Goal: Task Accomplishment & Management: Complete application form

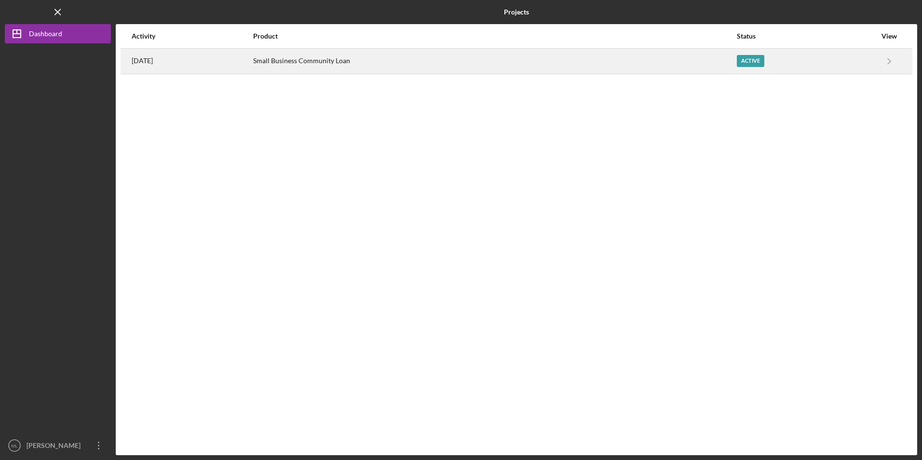
click at [223, 54] on div "[DATE]" at bounding box center [192, 61] width 121 height 24
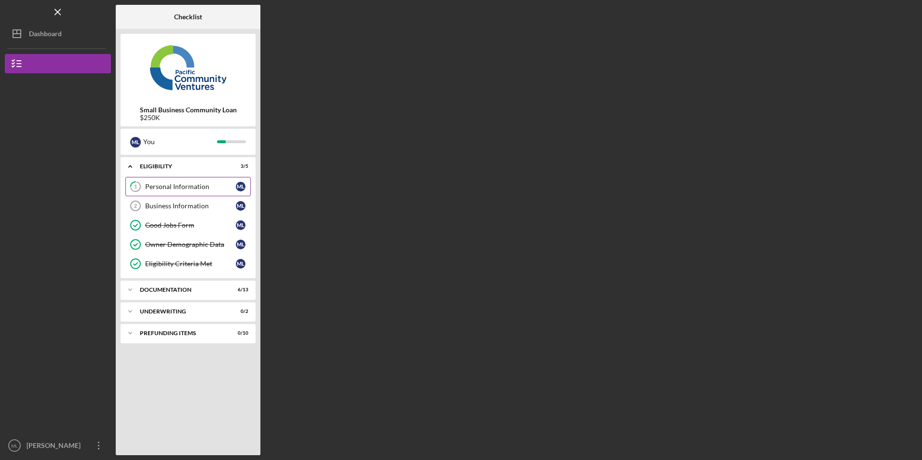
click at [186, 185] on div "Personal Information" at bounding box center [190, 187] width 91 height 8
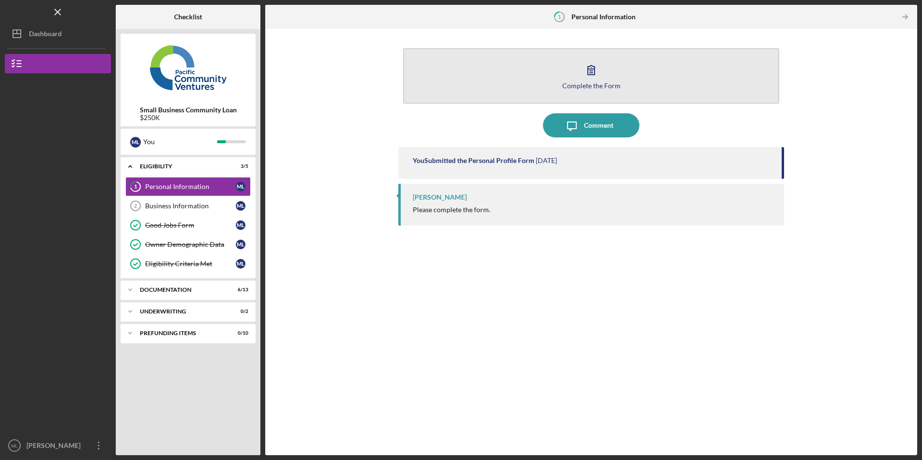
click at [451, 93] on button "Complete the Form Form" at bounding box center [591, 75] width 376 height 55
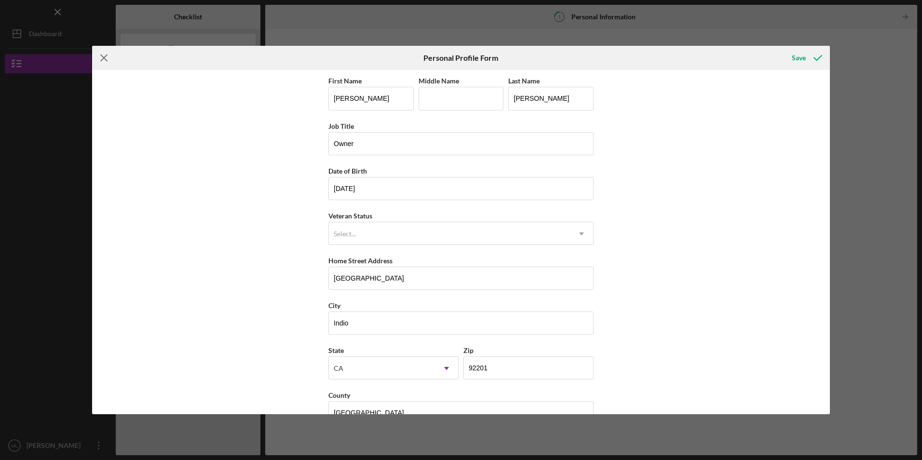
click at [106, 58] on icon "Icon/Menu Close" at bounding box center [104, 58] width 24 height 24
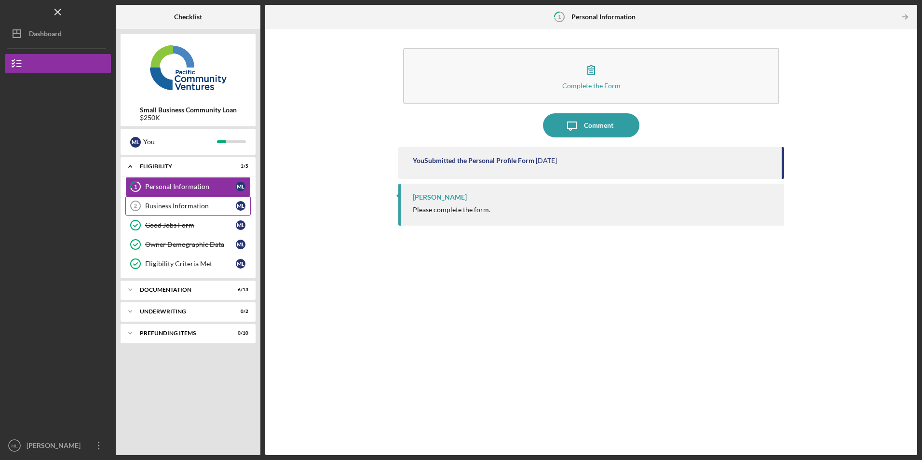
click at [196, 206] on div "Business Information" at bounding box center [190, 206] width 91 height 8
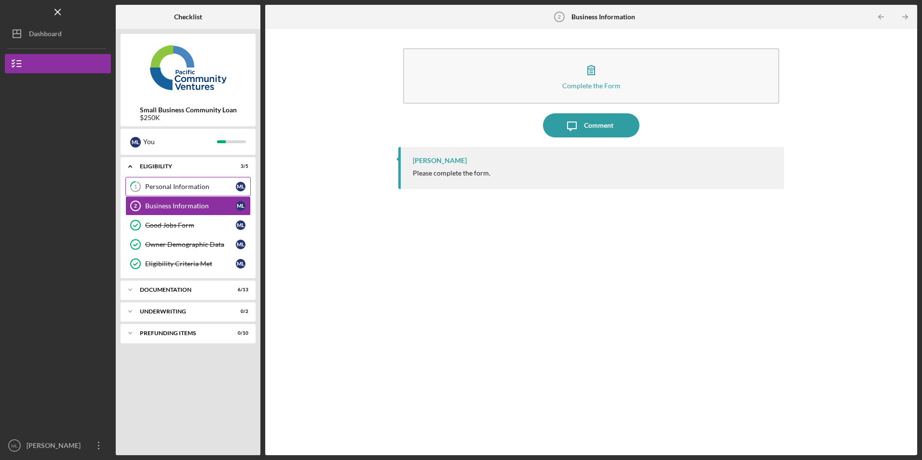
click at [188, 190] on div "Personal Information" at bounding box center [190, 187] width 91 height 8
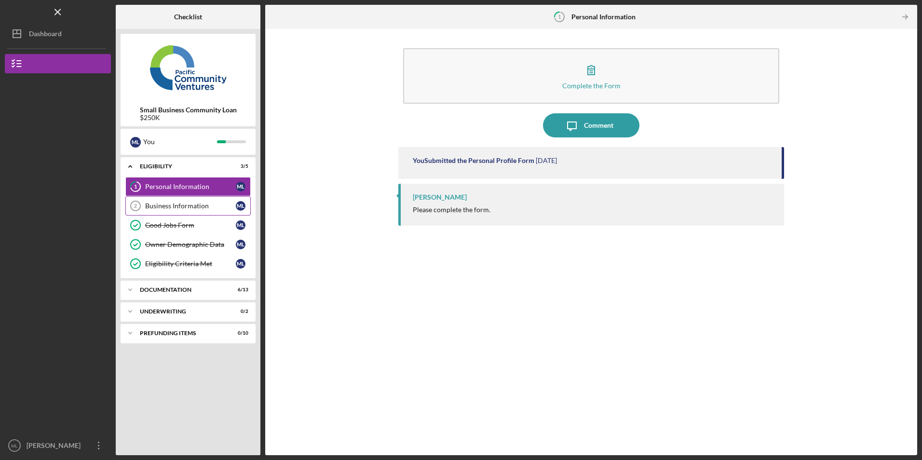
click at [174, 203] on div "Business Information" at bounding box center [190, 206] width 91 height 8
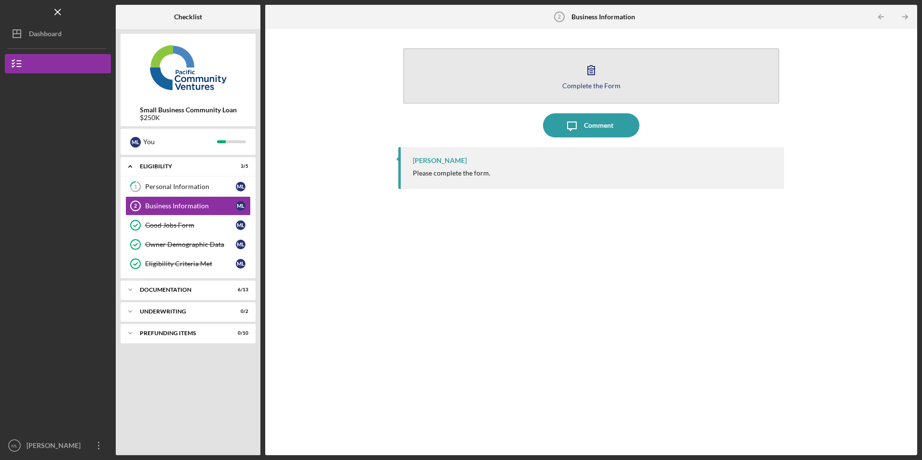
click at [450, 60] on button "Complete the Form Form" at bounding box center [591, 75] width 376 height 55
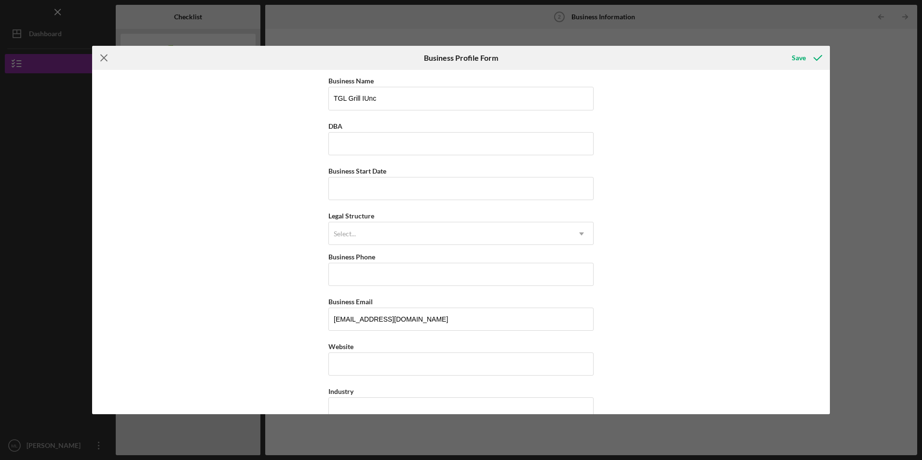
click at [106, 56] on line at bounding box center [104, 58] width 6 height 6
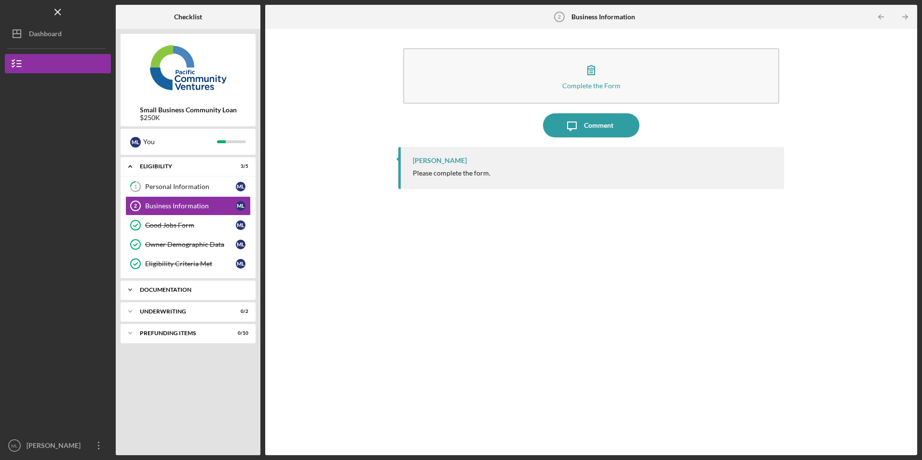
click at [190, 292] on div "Documentation" at bounding box center [192, 290] width 104 height 6
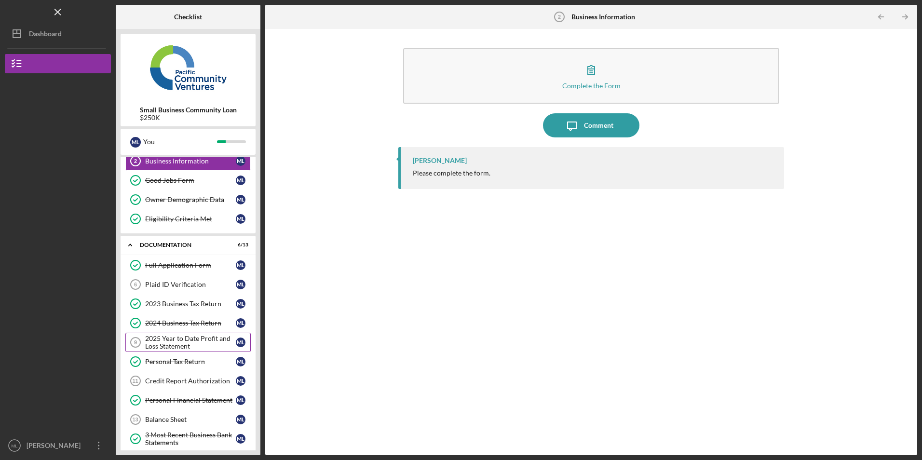
scroll to position [96, 0]
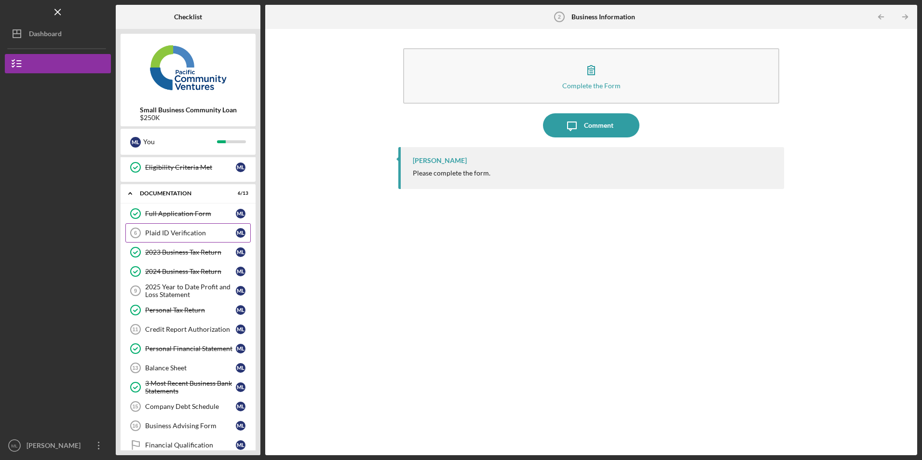
click at [192, 227] on link "Plaid ID Verification 6 Plaid ID Verification M L" at bounding box center [187, 232] width 125 height 19
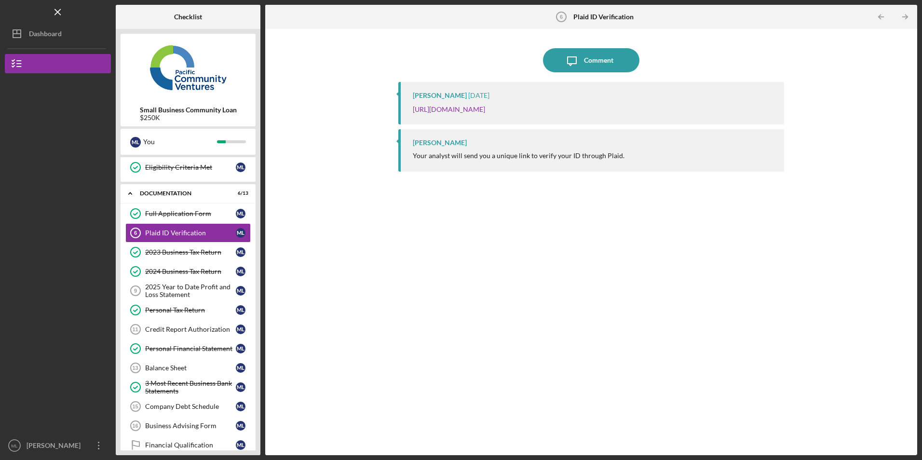
drag, startPoint x: 712, startPoint y: 108, endPoint x: 408, endPoint y: 110, distance: 303.9
click at [408, 110] on div "Jaron Thexton 6 days ago https://verify.plaid.com/verify/idv_1V9tGkEeo36PY9?key…" at bounding box center [590, 103] width 385 height 42
copy link "https://verify.plaid.com/verify/idv_1V9tGkEeo36PY9?key=1d6638e901cee92f99431190…"
click at [357, 197] on div "Icon/Message Comment Jaron Thexton 6 days ago https://verify.plaid.com/verify/i…" at bounding box center [591, 242] width 643 height 417
click at [173, 292] on div "2025 Year to Date Profit and Loss Statement" at bounding box center [190, 290] width 91 height 15
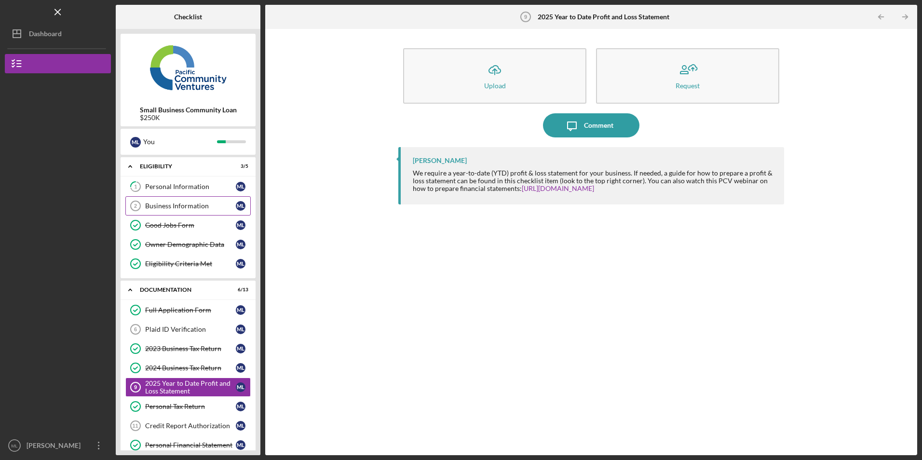
click at [177, 199] on link "Business Information 2 Business Information M L" at bounding box center [187, 205] width 125 height 19
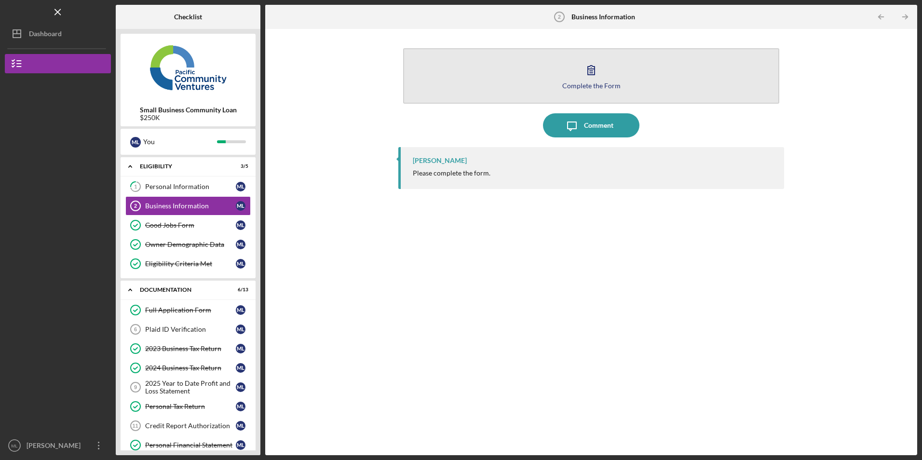
click at [483, 87] on button "Complete the Form Form" at bounding box center [591, 75] width 376 height 55
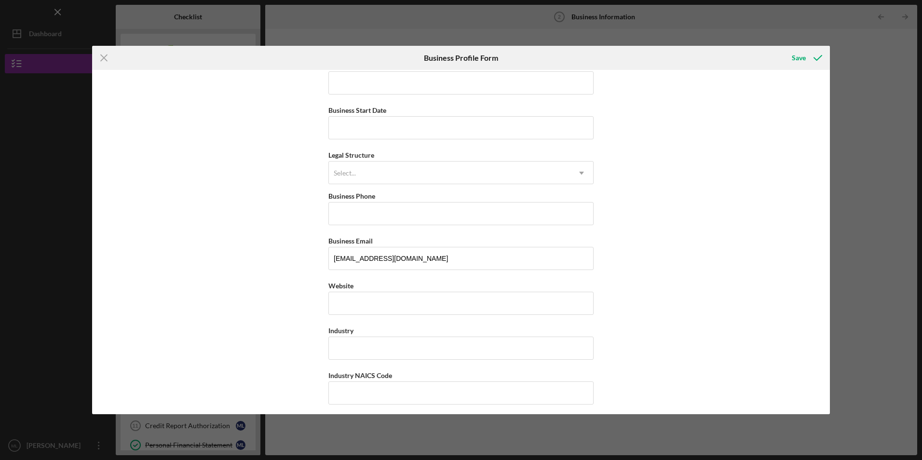
scroll to position [145, 0]
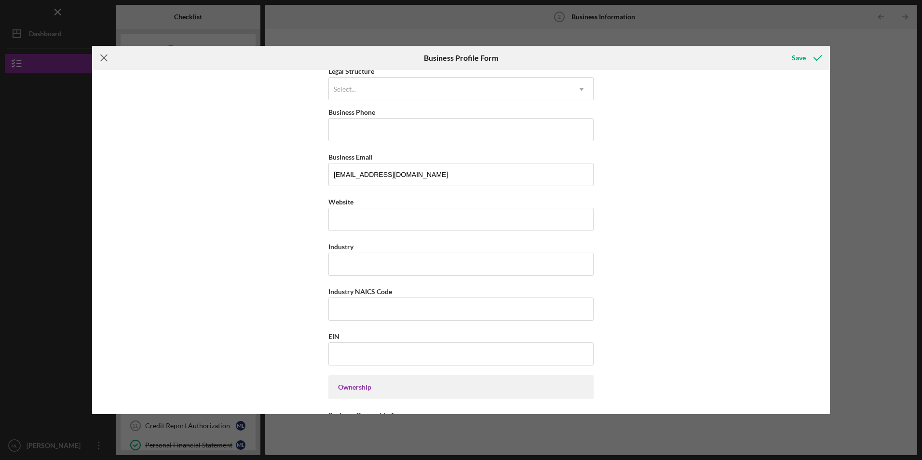
click at [104, 56] on icon "Icon/Menu Close" at bounding box center [104, 58] width 24 height 24
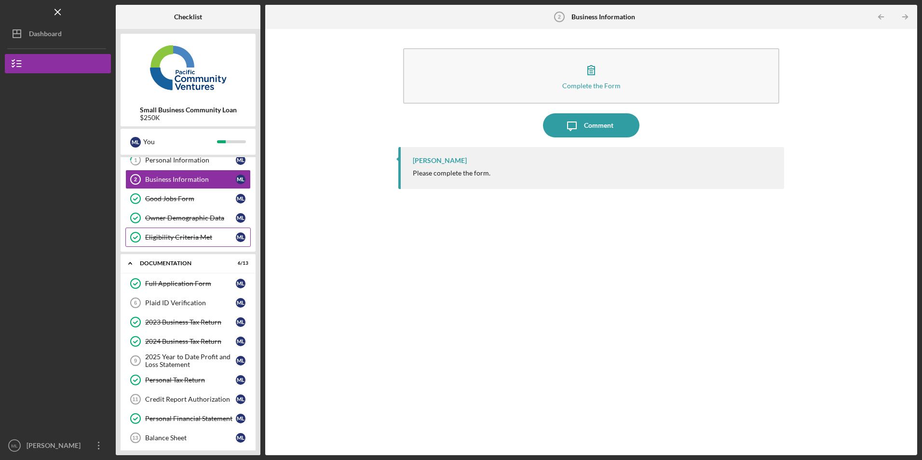
scroll to position [48, 0]
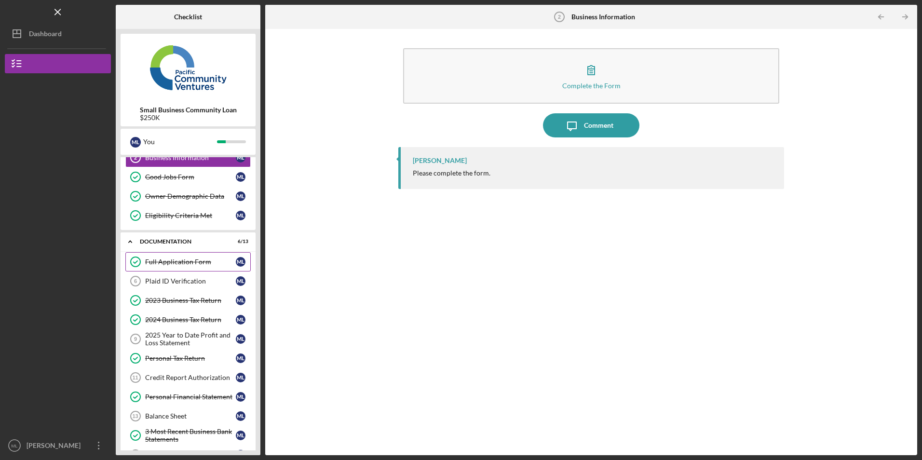
click at [185, 259] on div "Full Application Form" at bounding box center [190, 262] width 91 height 8
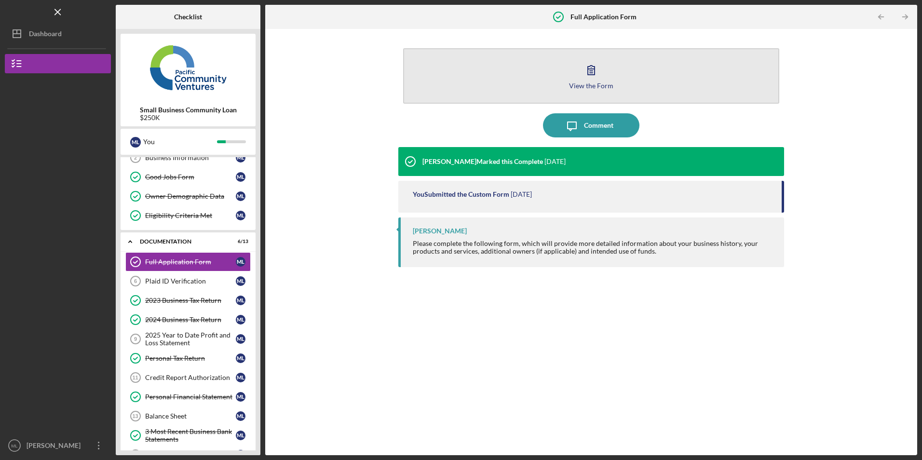
click at [516, 91] on button "View the Form Form" at bounding box center [591, 75] width 376 height 55
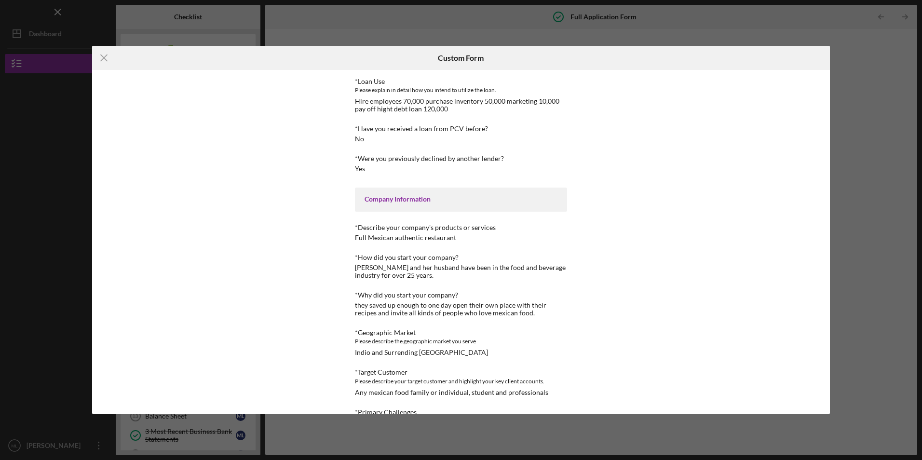
scroll to position [193, 0]
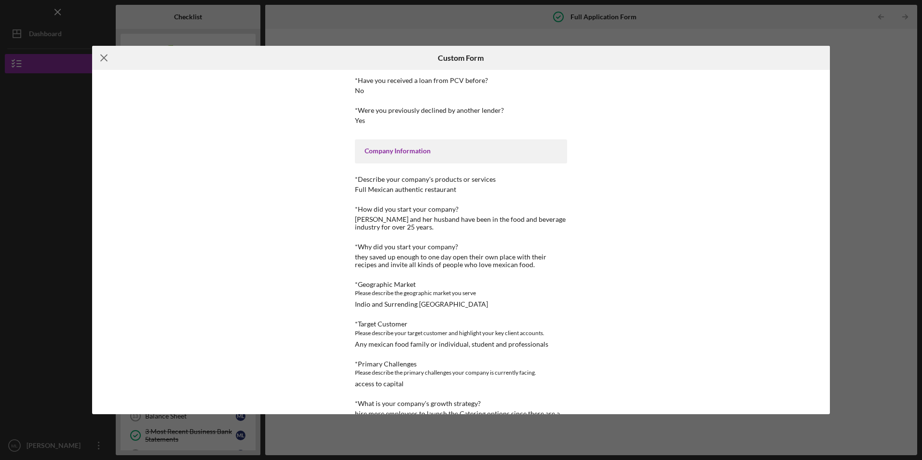
click at [105, 60] on line at bounding box center [104, 58] width 6 height 6
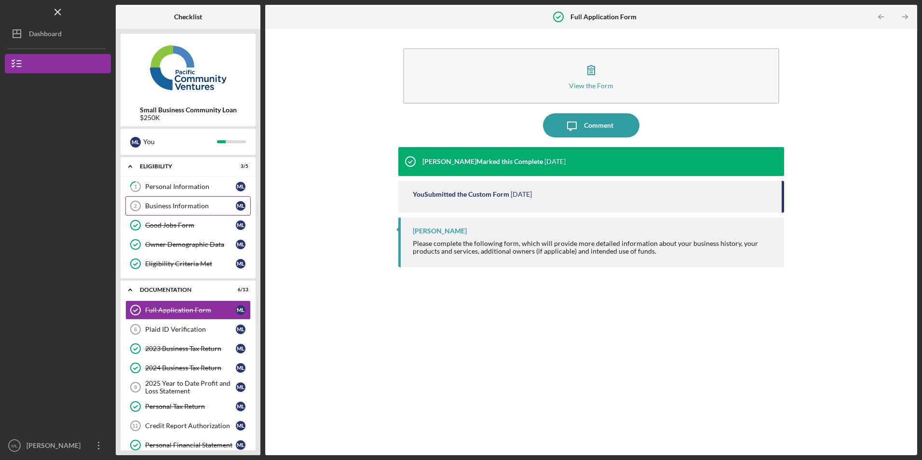
click at [190, 204] on div "Business Information" at bounding box center [190, 206] width 91 height 8
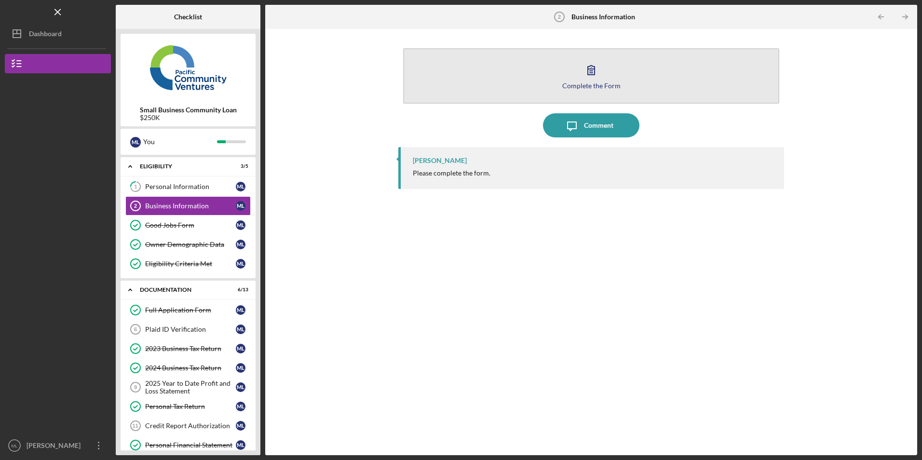
click at [549, 70] on button "Complete the Form Form" at bounding box center [591, 75] width 376 height 55
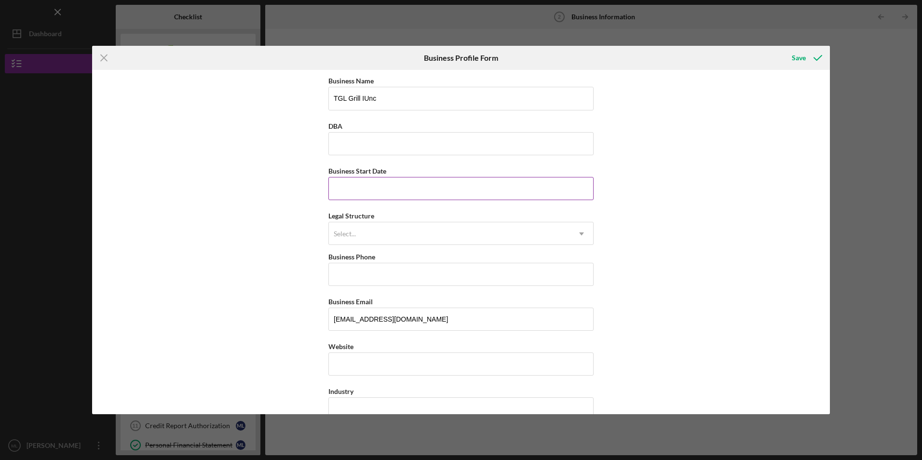
click at [368, 186] on input "Business Start Date" at bounding box center [461, 188] width 265 height 23
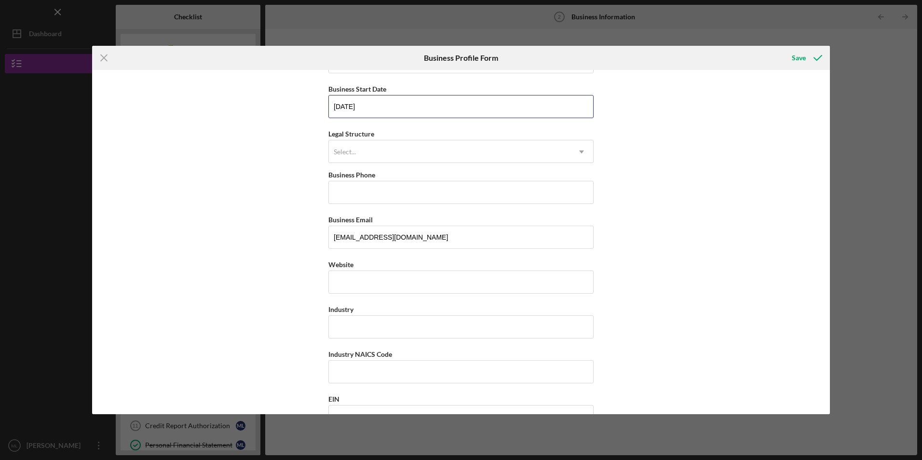
scroll to position [96, 0]
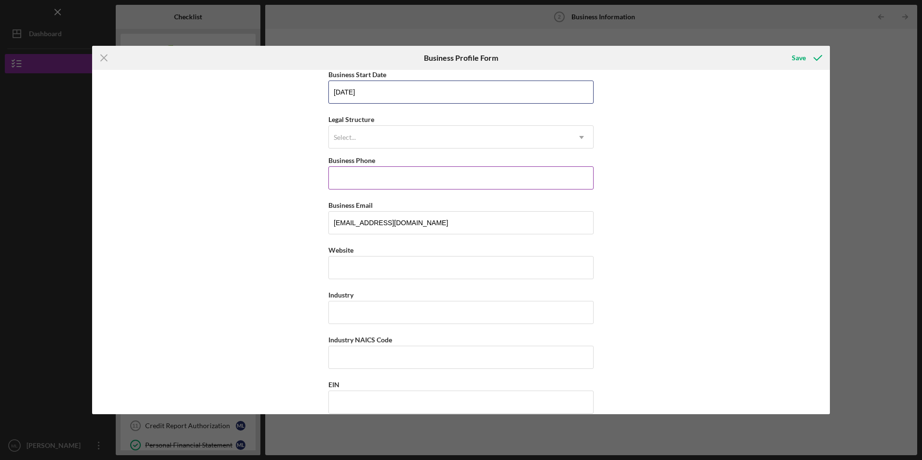
type input "08/05/2022"
click at [337, 172] on input "Business Phone" at bounding box center [461, 177] width 265 height 23
click at [323, 248] on div "Business Name TGL Grill IUnc DBA Business Start Date 08/05/2022 Legal Structure…" at bounding box center [461, 242] width 738 height 344
click at [360, 188] on input "Business Phone" at bounding box center [461, 177] width 265 height 23
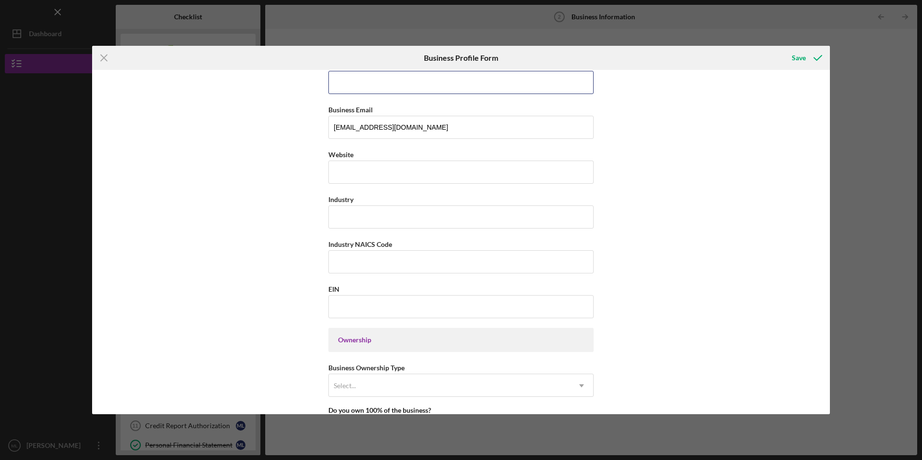
scroll to position [193, 0]
click at [340, 219] on input "Industry" at bounding box center [461, 216] width 265 height 23
type input "Restaurant"
click at [335, 262] on input "Industry NAICS Code" at bounding box center [461, 260] width 265 height 23
type input "722511"
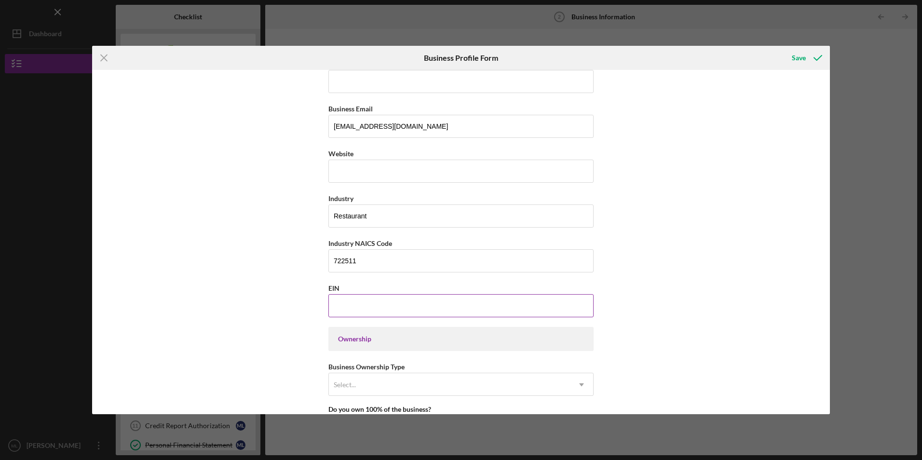
click at [336, 304] on input "EIN" at bounding box center [461, 305] width 265 height 23
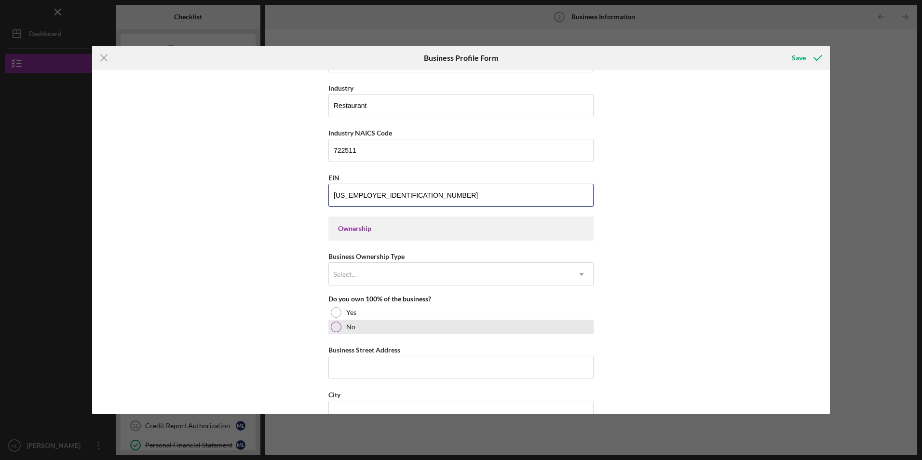
scroll to position [338, 0]
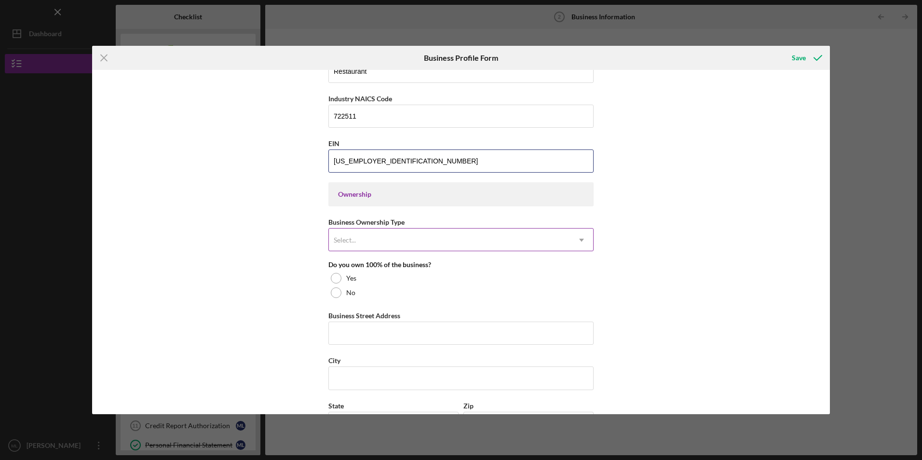
type input "88-3710697"
click at [380, 243] on div "Select..." at bounding box center [449, 240] width 241 height 22
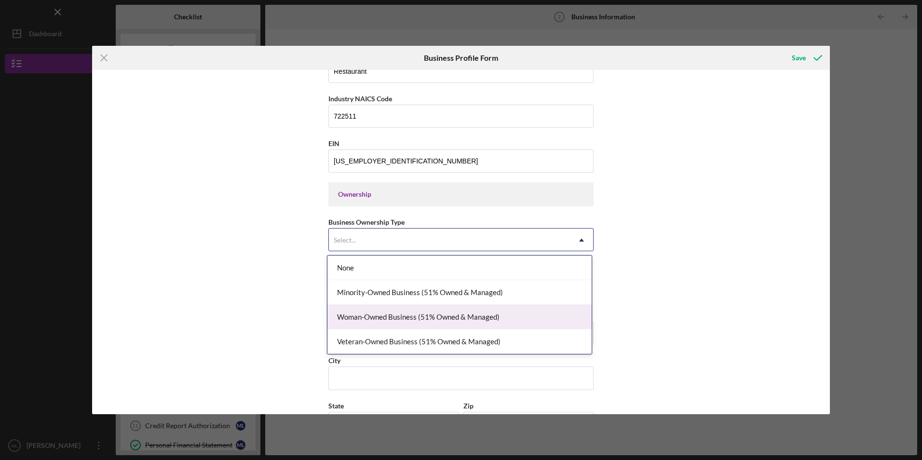
click at [374, 318] on div "Woman-Owned Business (51% Owned & Managed)" at bounding box center [460, 317] width 264 height 25
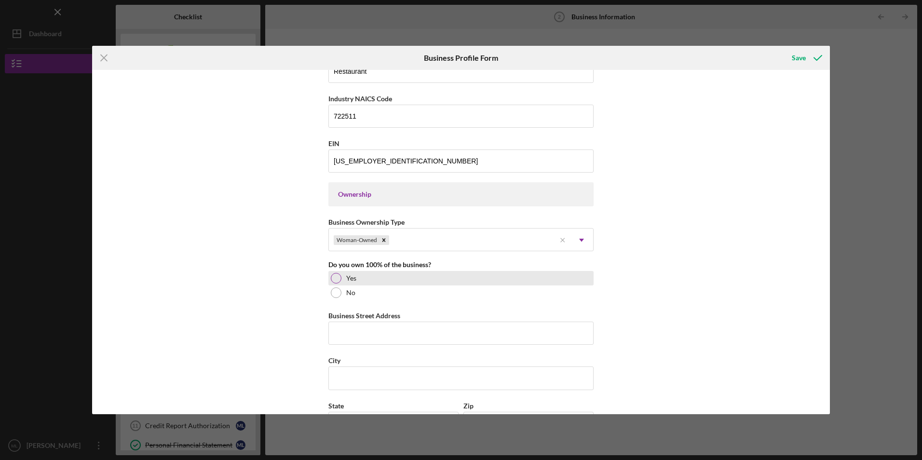
click at [334, 279] on div at bounding box center [336, 278] width 11 height 11
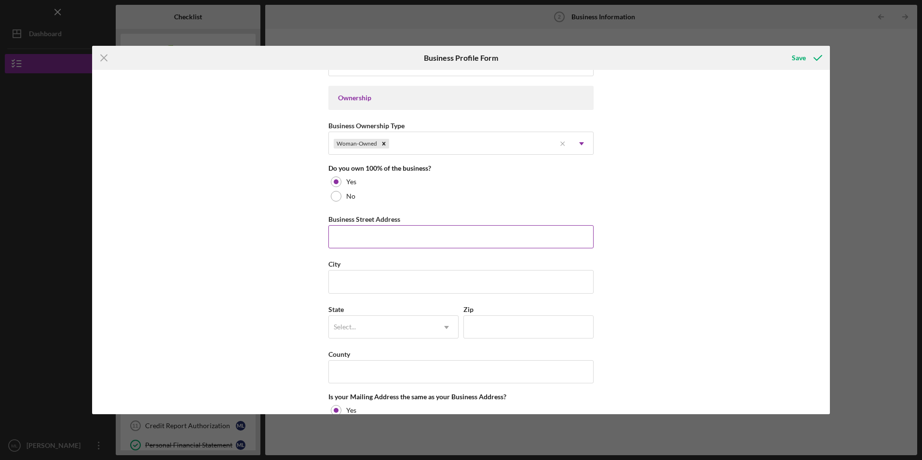
click at [352, 239] on input "Business Street Address" at bounding box center [461, 236] width 265 height 23
type input "49830 Jefferson st suite 100"
type input "Indio"
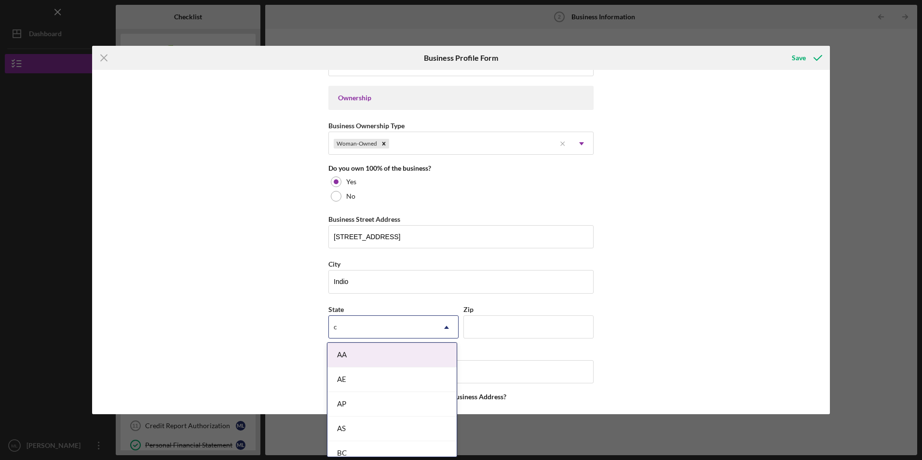
type input "ca"
click at [358, 404] on div "CA" at bounding box center [392, 404] width 129 height 25
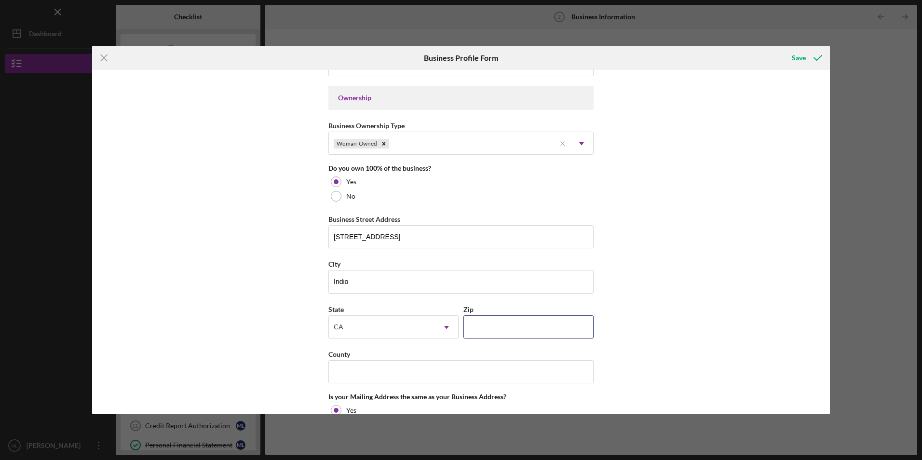
drag, startPoint x: 477, startPoint y: 330, endPoint x: 276, endPoint y: 330, distance: 201.2
click at [477, 330] on input "Zip" at bounding box center [529, 326] width 130 height 23
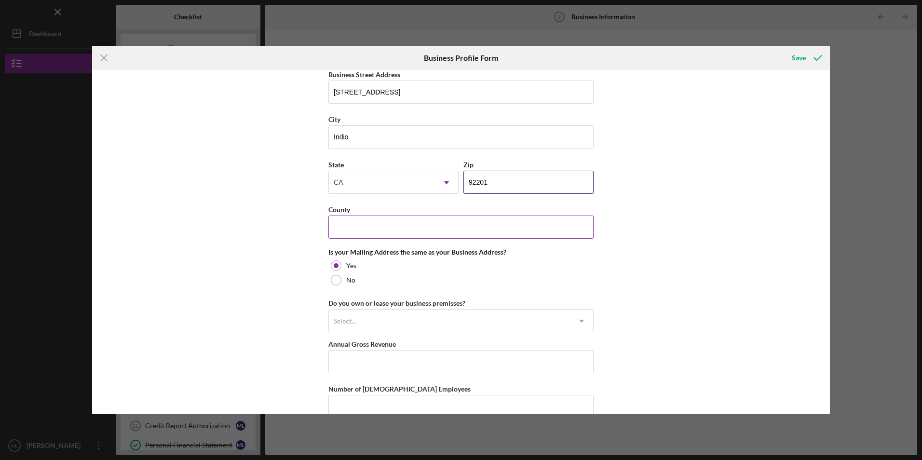
type input "92201"
click at [376, 222] on input "County" at bounding box center [461, 227] width 265 height 23
type input "Riverside"
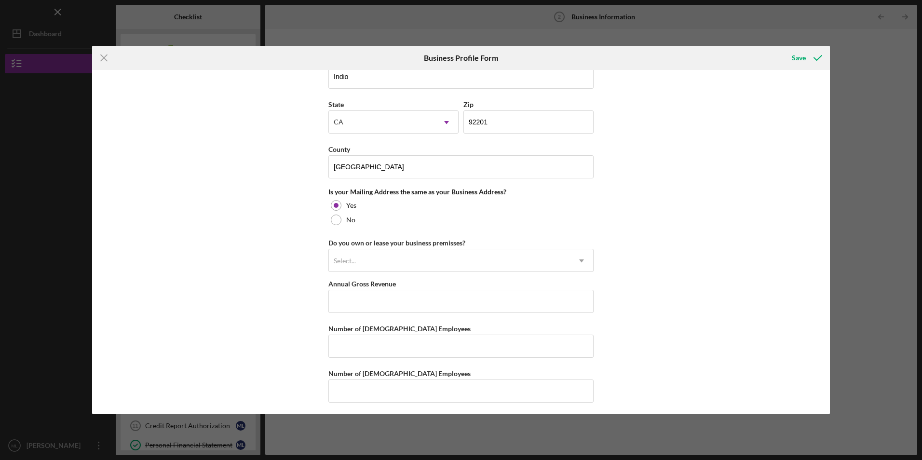
scroll to position [642, 0]
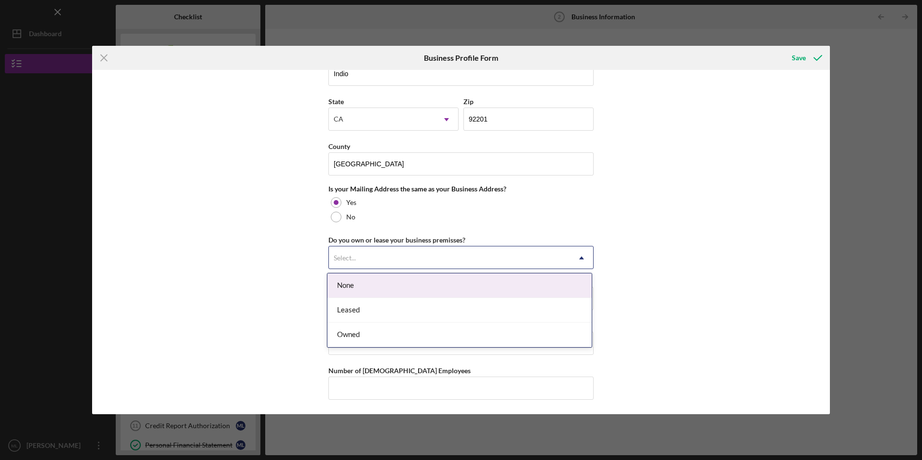
click at [357, 260] on div "Select..." at bounding box center [449, 258] width 241 height 22
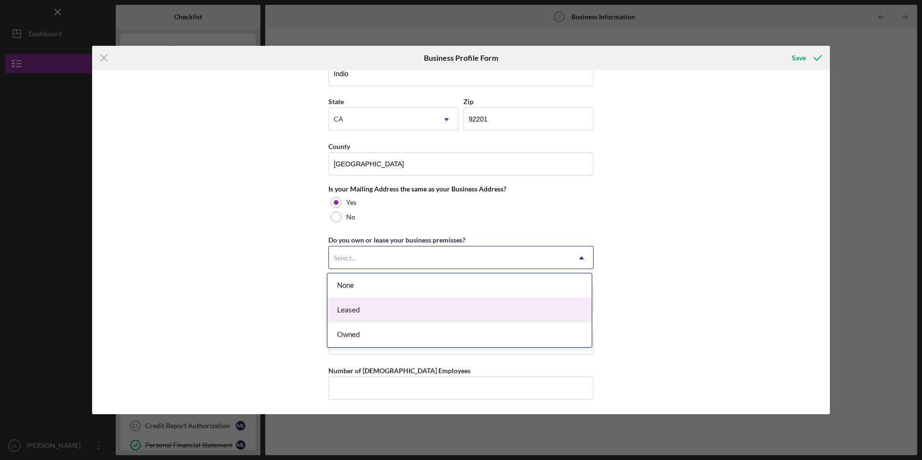
click at [357, 312] on div "Leased" at bounding box center [460, 310] width 264 height 25
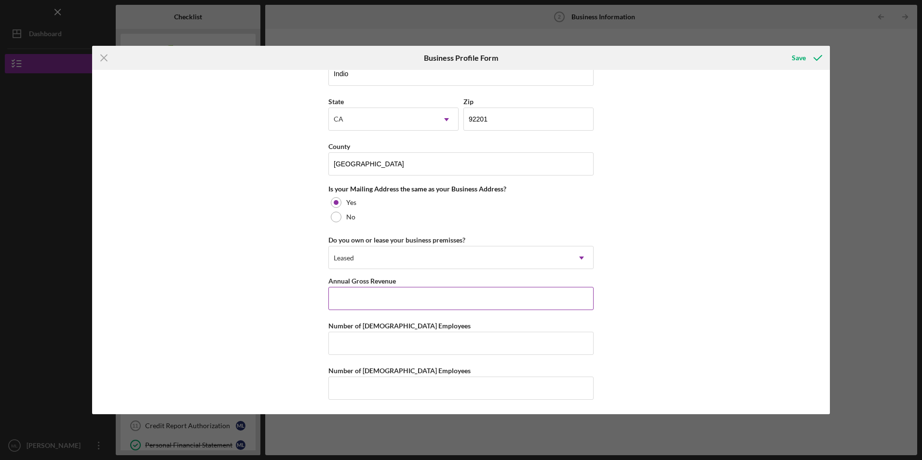
click at [346, 305] on input "Annual Gross Revenue" at bounding box center [461, 298] width 265 height 23
type input "$1,843,817"
drag, startPoint x: 355, startPoint y: 345, endPoint x: 309, endPoint y: 340, distance: 45.7
click at [355, 345] on input "Number of Full-Time Employees" at bounding box center [461, 343] width 265 height 23
type input "4"
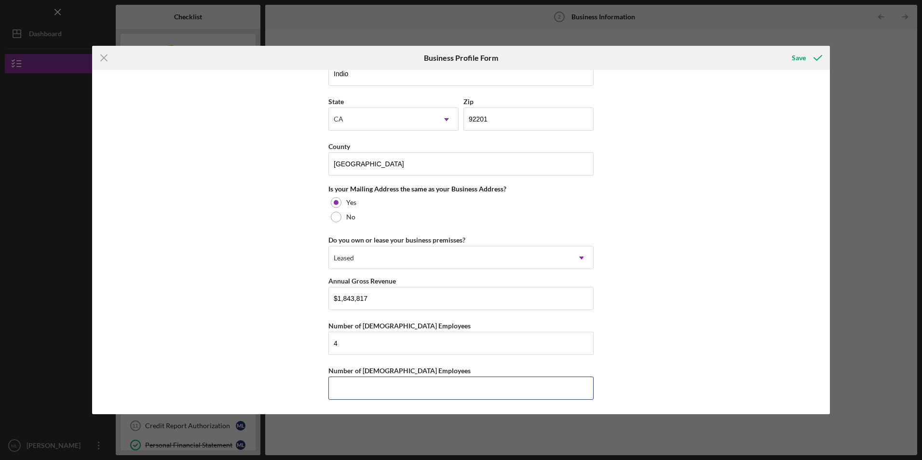
drag, startPoint x: 339, startPoint y: 386, endPoint x: 308, endPoint y: 382, distance: 30.7
click at [339, 386] on input "Number of Part-Time Employees" at bounding box center [461, 388] width 265 height 23
type input "14"
click at [273, 354] on div "Business Name TGL Grill IUnc DBA Business Start Date 08/05/2022 Legal Structure…" at bounding box center [461, 242] width 738 height 344
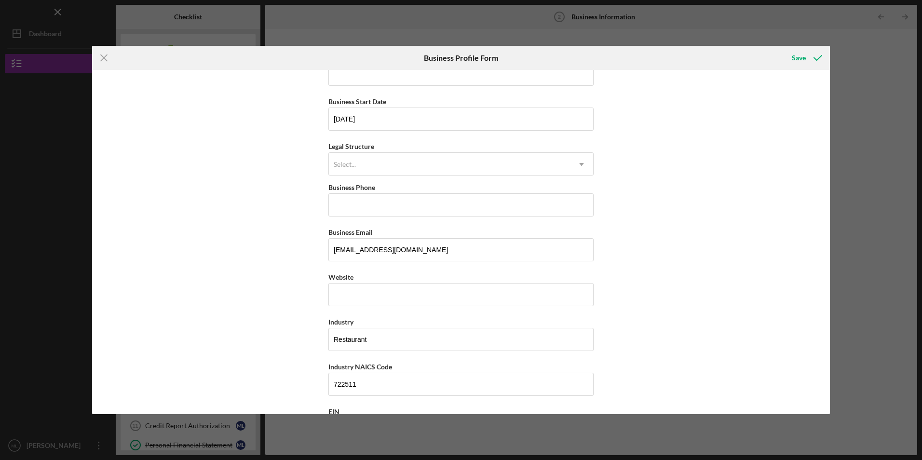
scroll to position [63, 0]
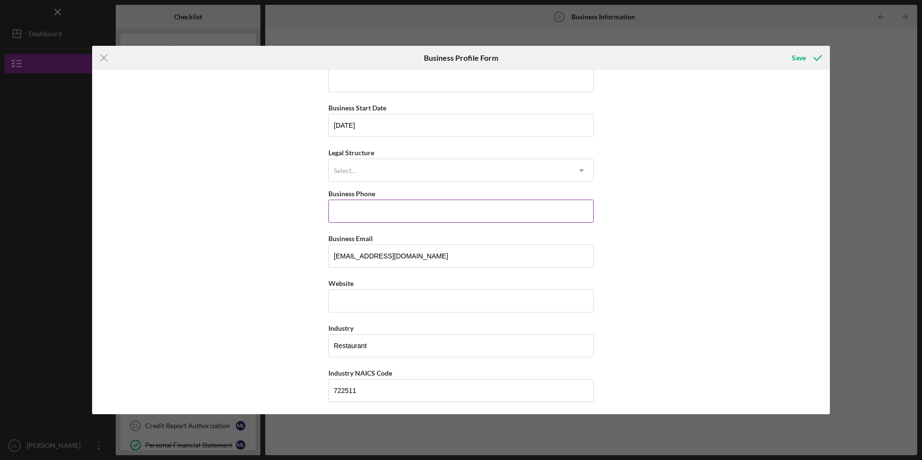
drag, startPoint x: 345, startPoint y: 214, endPoint x: 339, endPoint y: 214, distance: 6.3
click at [345, 214] on input "Business Phone" at bounding box center [461, 211] width 265 height 23
type input "(442) 400-3827"
click at [271, 208] on div "Business Name TGL Grill IUnc DBA Business Start Date 08/05/2022 Legal Structure…" at bounding box center [461, 242] width 738 height 344
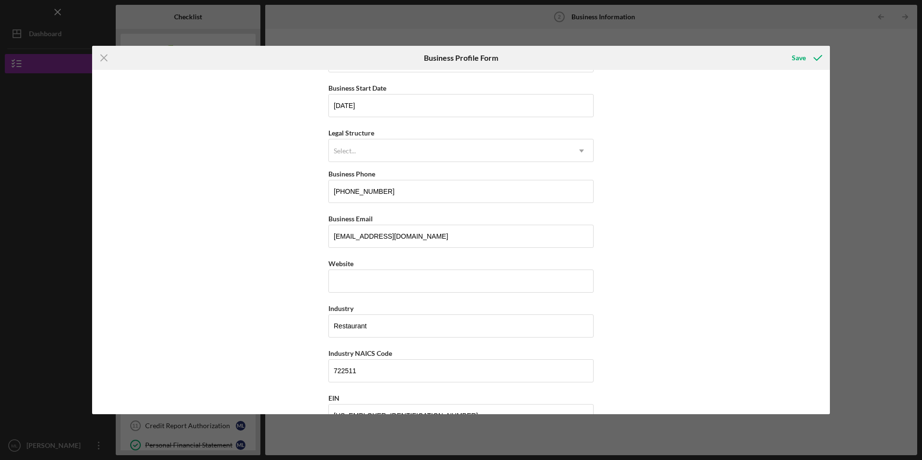
scroll to position [0, 0]
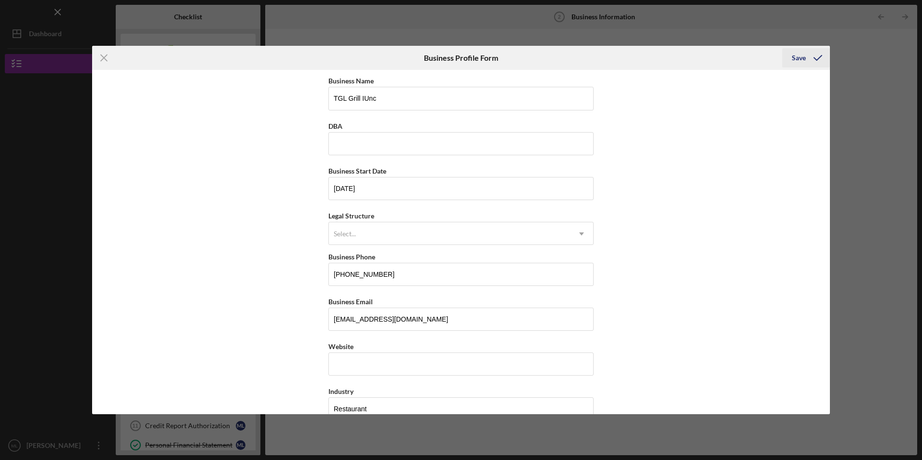
click at [800, 58] on div "Save" at bounding box center [799, 57] width 14 height 19
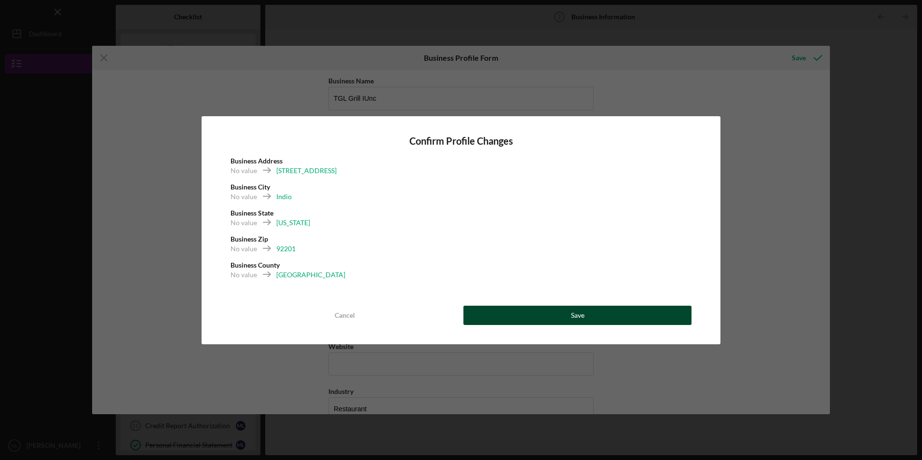
click at [575, 315] on div "Save" at bounding box center [578, 315] width 14 height 19
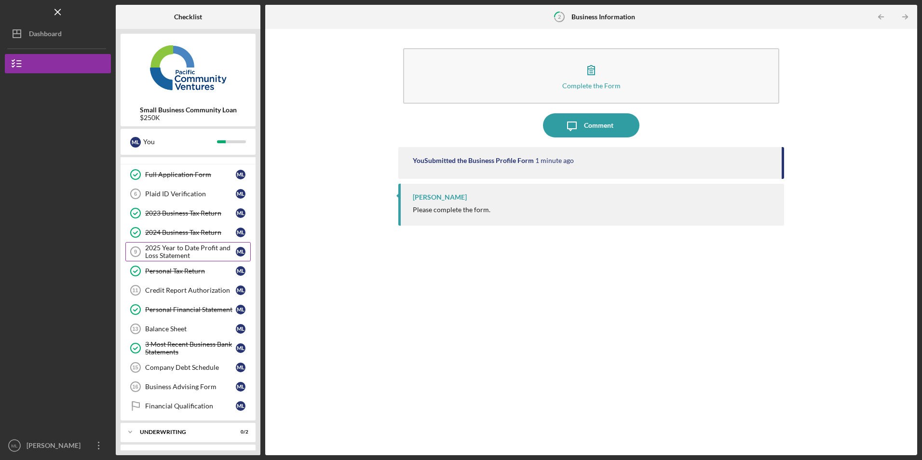
scroll to position [145, 0]
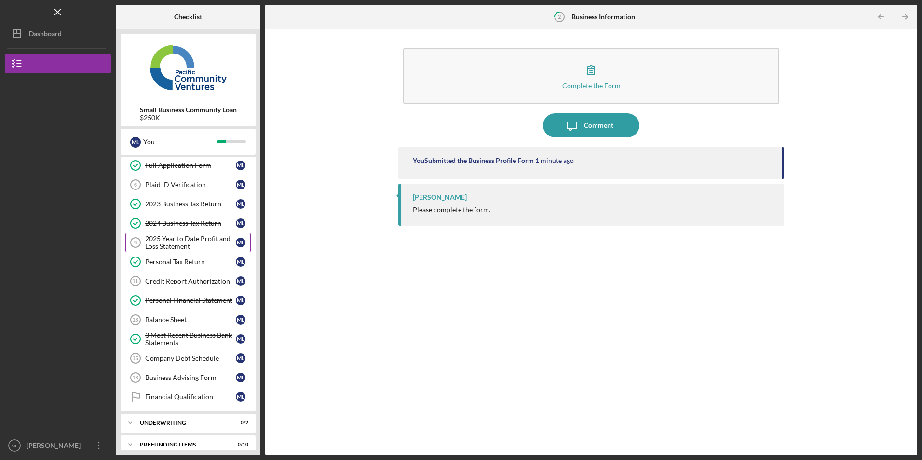
click at [172, 250] on div "2025 Year to Date Profit and Loss Statement" at bounding box center [190, 242] width 91 height 15
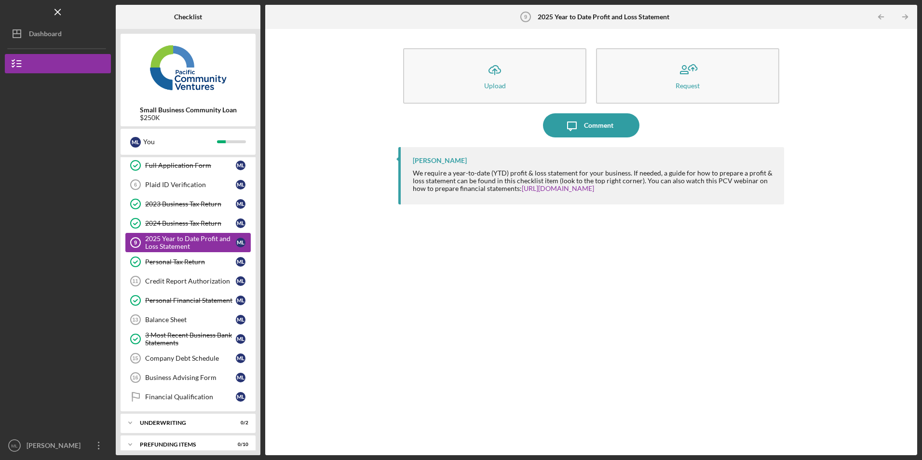
scroll to position [154, 0]
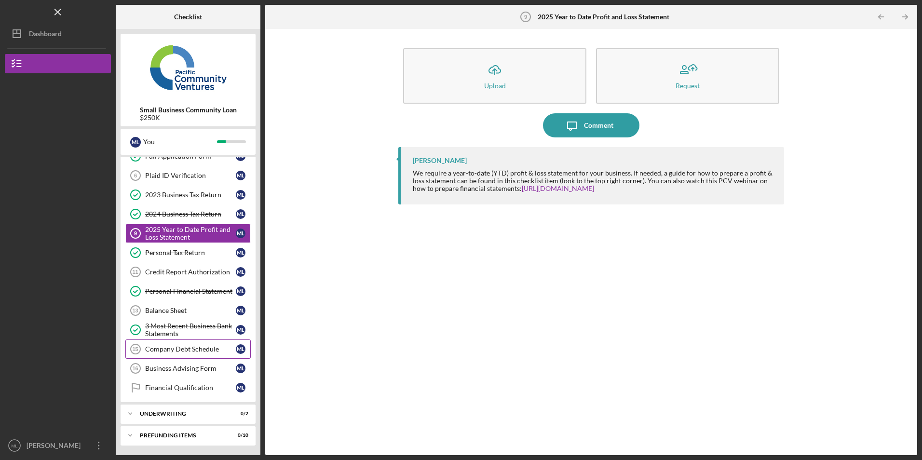
click at [208, 346] on div "Company Debt Schedule" at bounding box center [190, 349] width 91 height 8
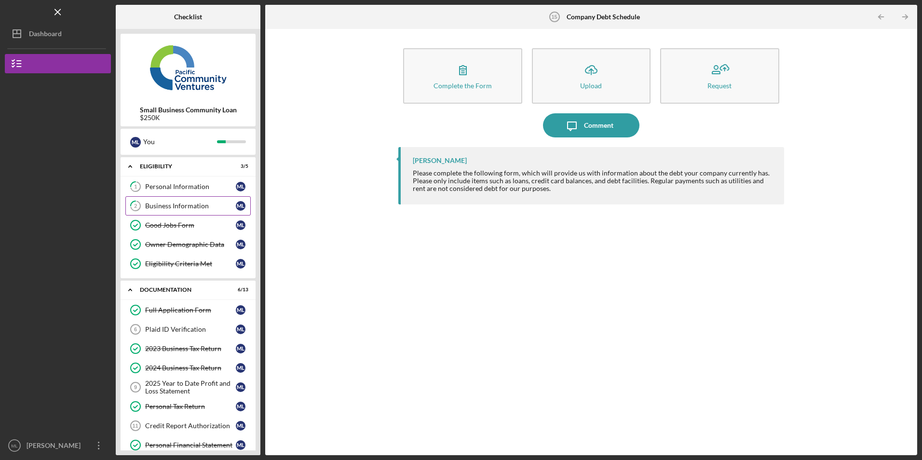
click at [174, 205] on div "Business Information" at bounding box center [190, 206] width 91 height 8
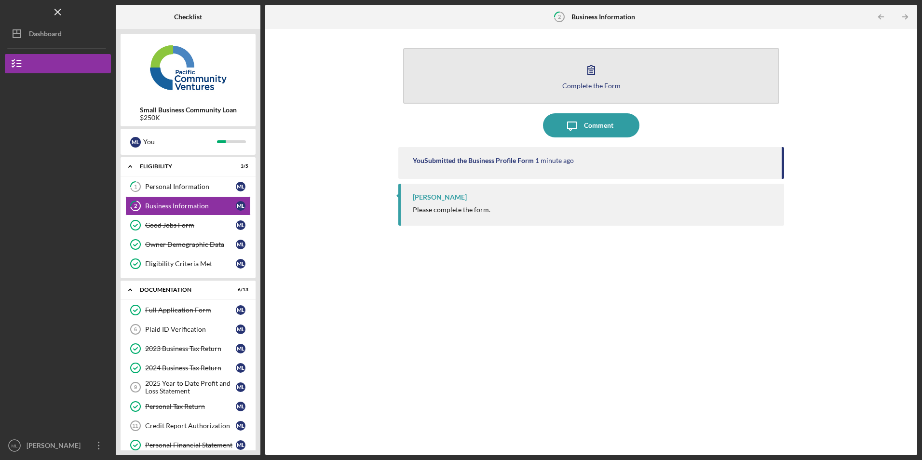
click at [474, 82] on button "Complete the Form Form" at bounding box center [591, 75] width 376 height 55
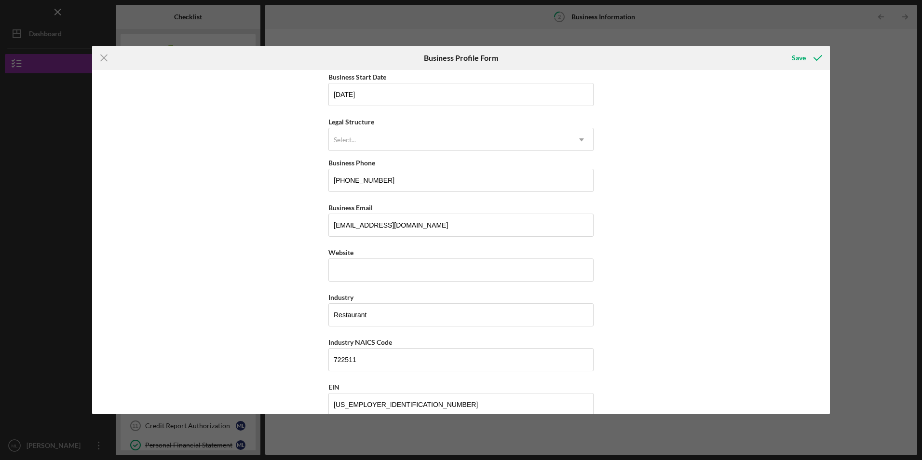
scroll to position [145, 0]
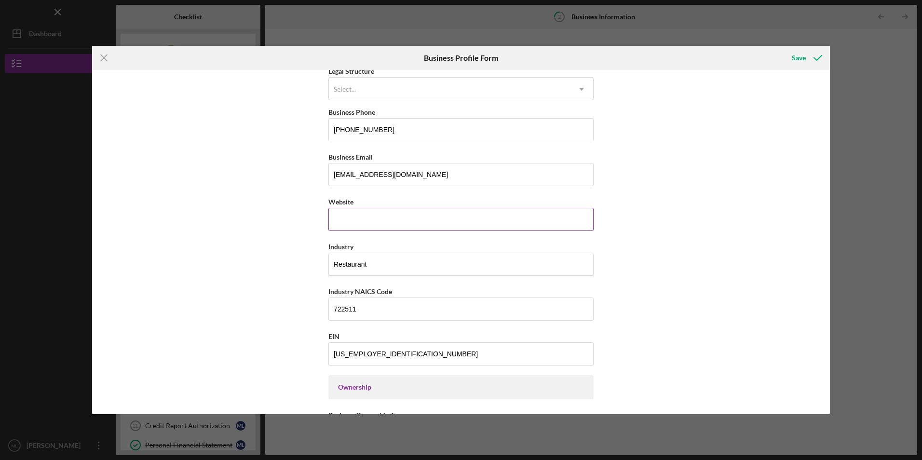
click at [346, 216] on div "Website" at bounding box center [461, 213] width 265 height 35
paste input "www.lunasbarandgrill.com/"
type input "www.lunasbarandgrill.com/"
click at [697, 235] on div "Business Name TGL Grill IUnc DBA Business Start Date 08/05/2022 Legal Structure…" at bounding box center [461, 242] width 738 height 344
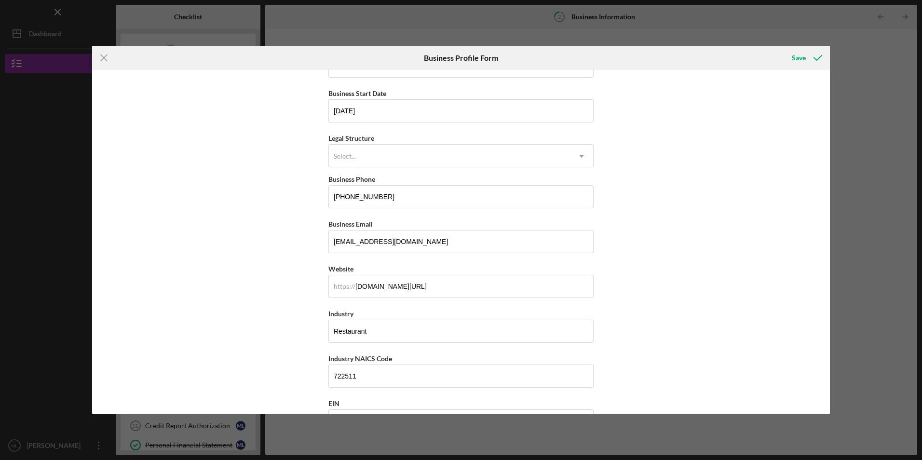
scroll to position [96, 0]
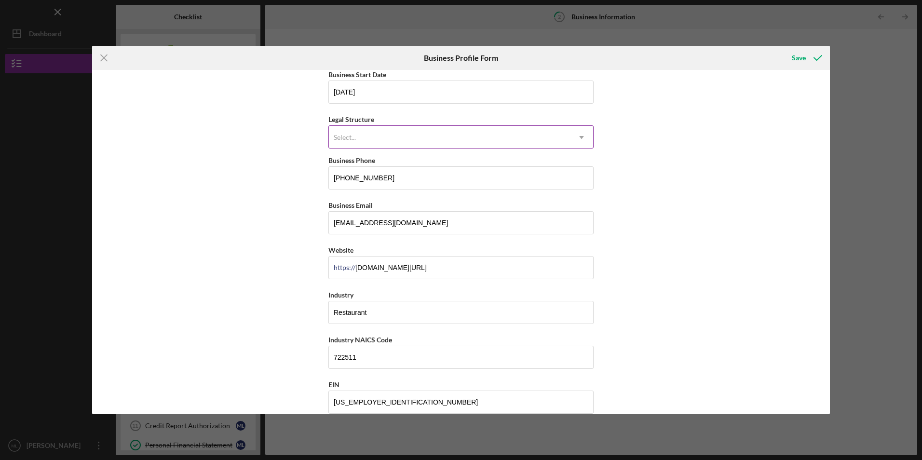
click at [560, 136] on div "Select..." at bounding box center [449, 137] width 241 height 22
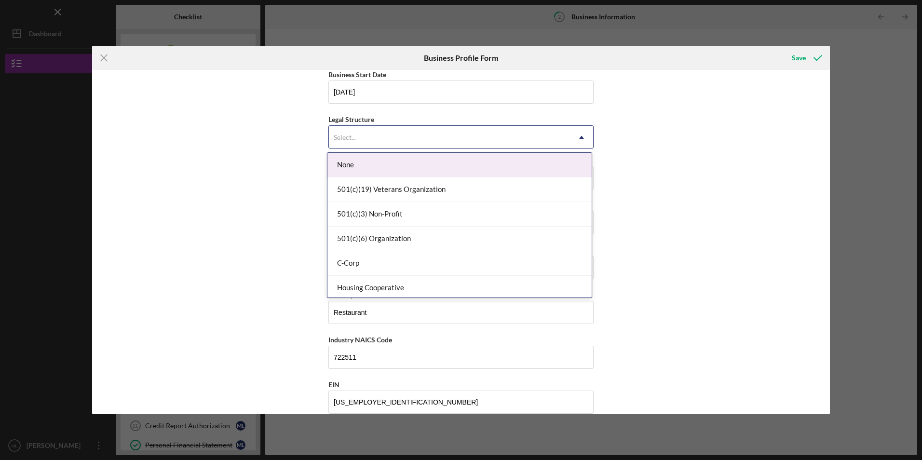
click at [395, 140] on div "Select..." at bounding box center [449, 137] width 241 height 22
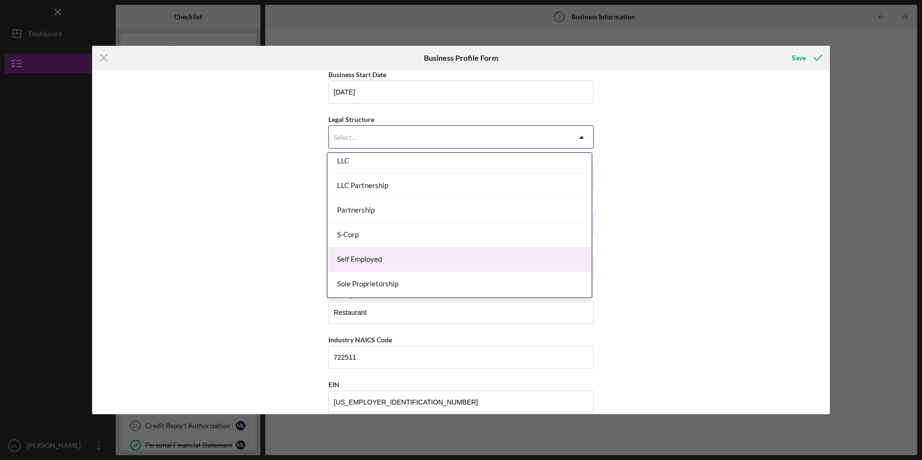
scroll to position [193, 0]
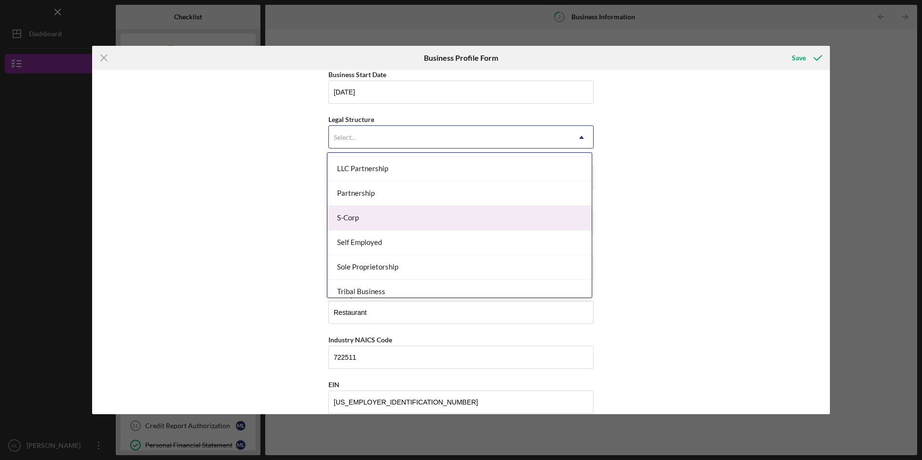
click at [373, 220] on div "S-Corp" at bounding box center [460, 218] width 264 height 25
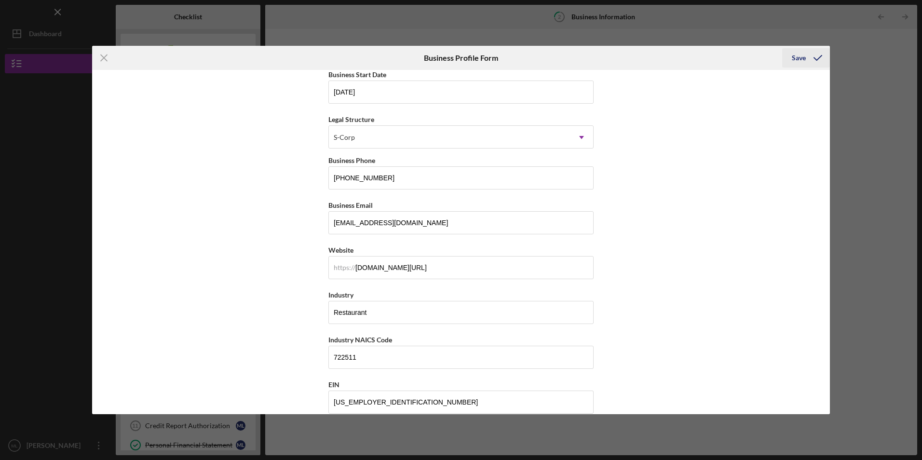
click at [800, 58] on div "Save" at bounding box center [799, 57] width 14 height 19
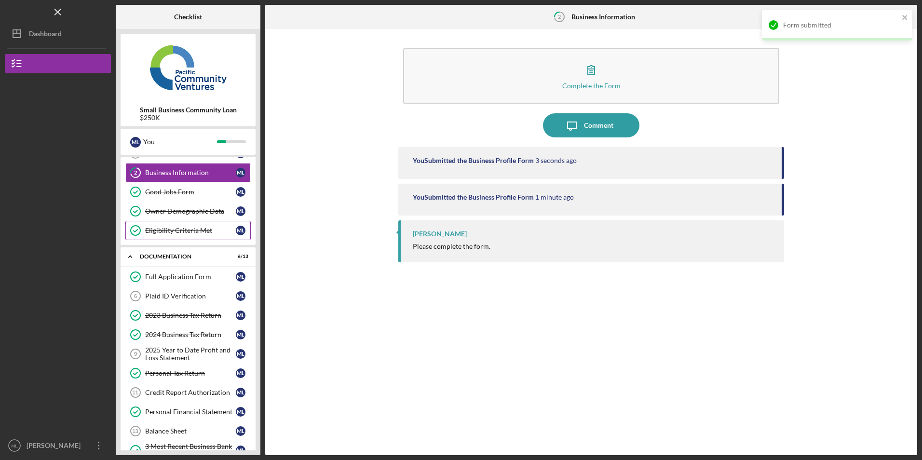
scroll to position [96, 0]
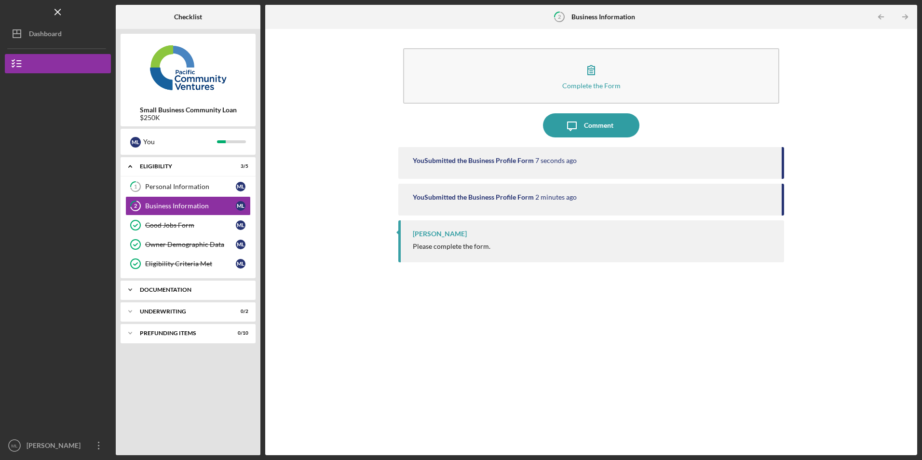
click at [150, 288] on div "Documentation" at bounding box center [192, 290] width 104 height 6
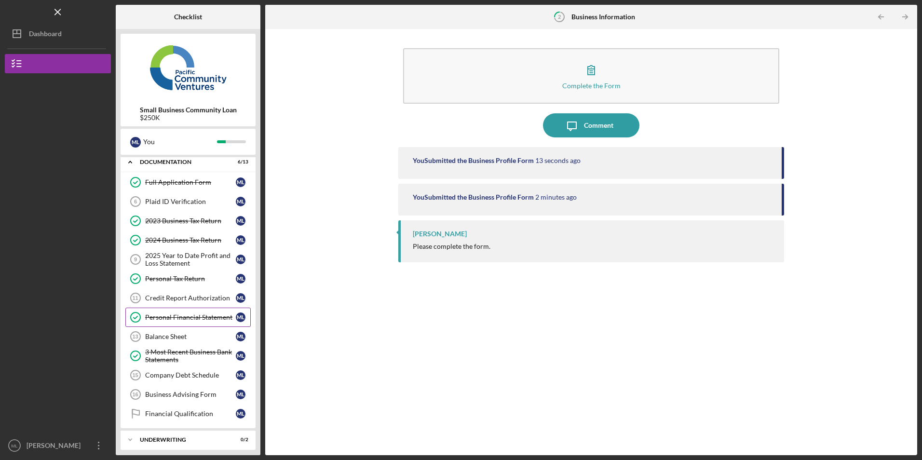
scroll to position [145, 0]
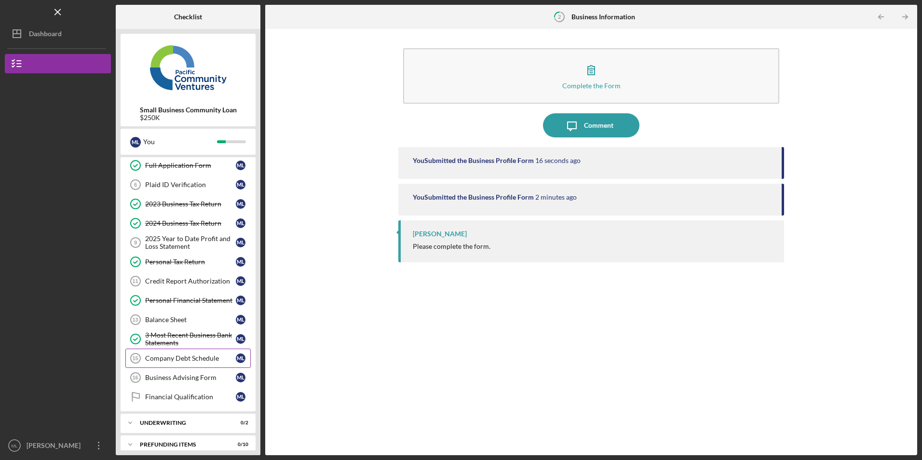
click at [171, 356] on div "Company Debt Schedule" at bounding box center [190, 359] width 91 height 8
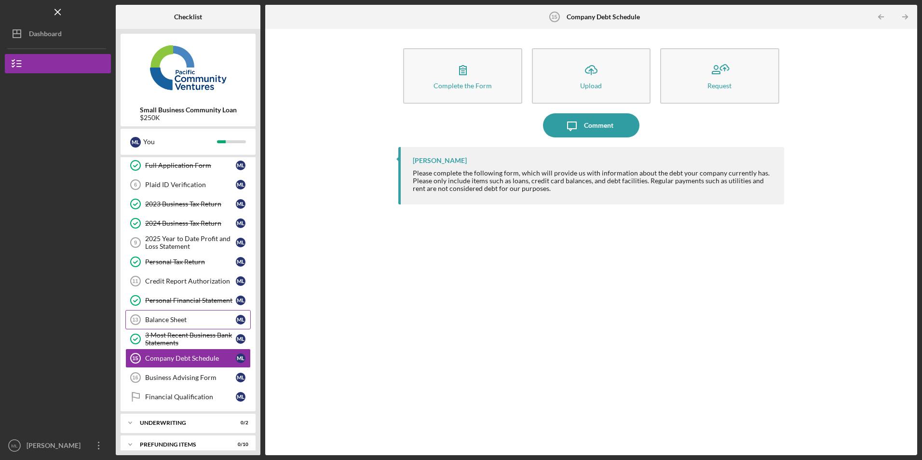
click at [152, 318] on div "Balance Sheet" at bounding box center [190, 320] width 91 height 8
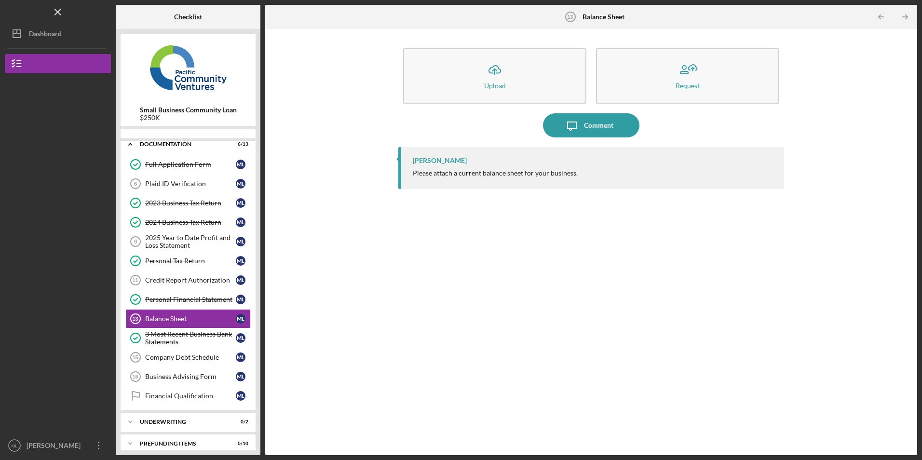
scroll to position [137, 0]
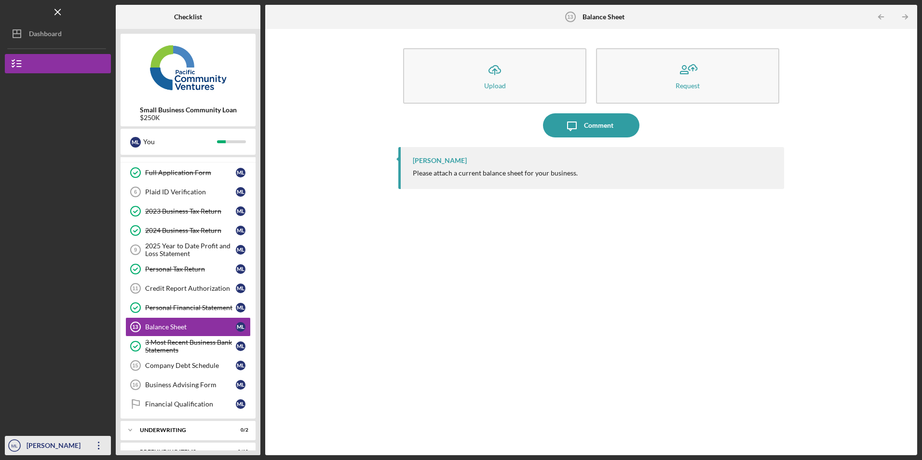
click at [97, 443] on icon "Icon/Overflow" at bounding box center [99, 446] width 24 height 24
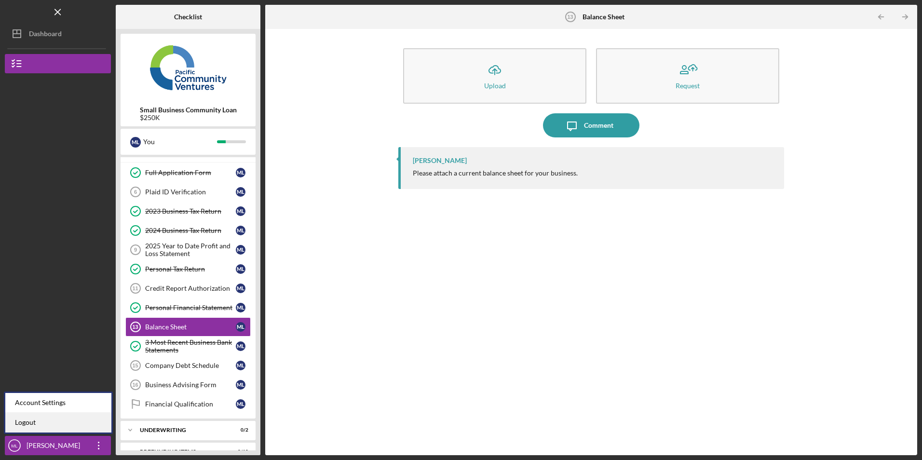
click at [90, 423] on link "Logout" at bounding box center [58, 423] width 106 height 20
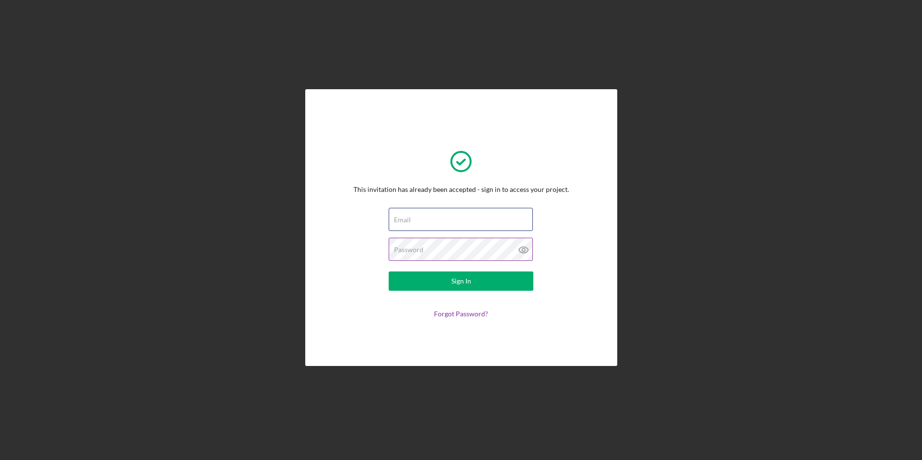
type input "marcyluna75@icloud.com"
click at [525, 249] on icon at bounding box center [523, 249] width 3 height 3
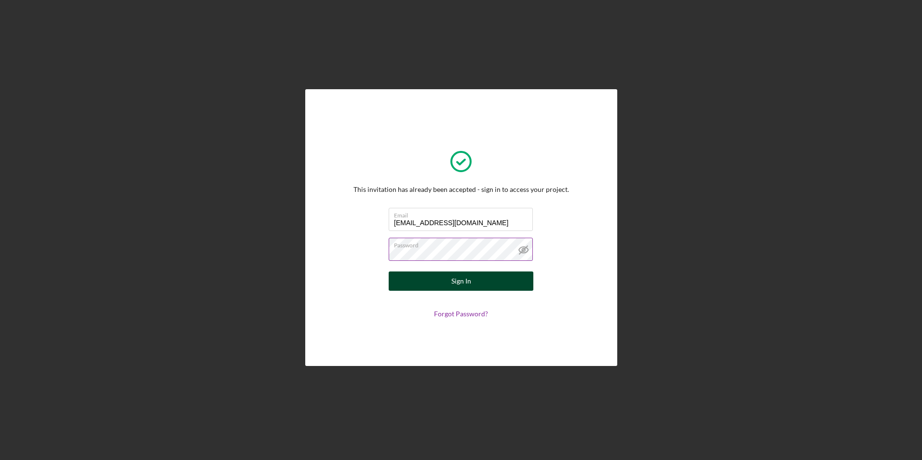
click at [464, 278] on div "Sign In" at bounding box center [462, 281] width 20 height 19
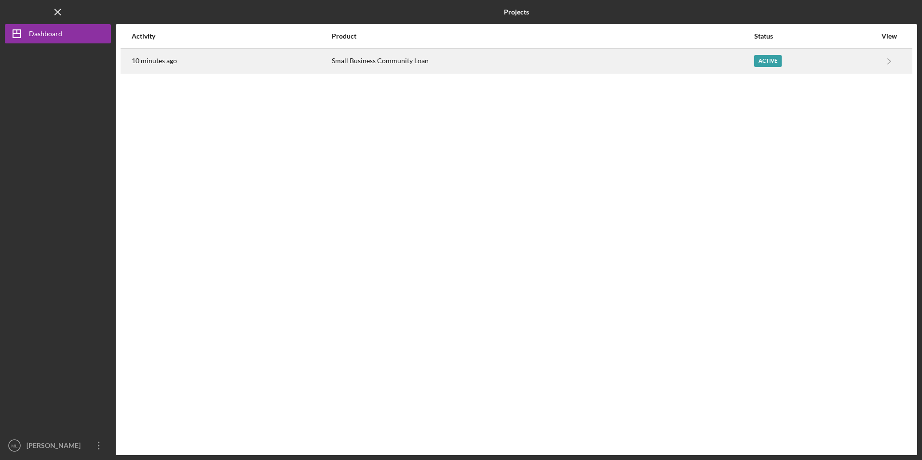
click at [371, 61] on div "Small Business Community Loan" at bounding box center [543, 61] width 422 height 24
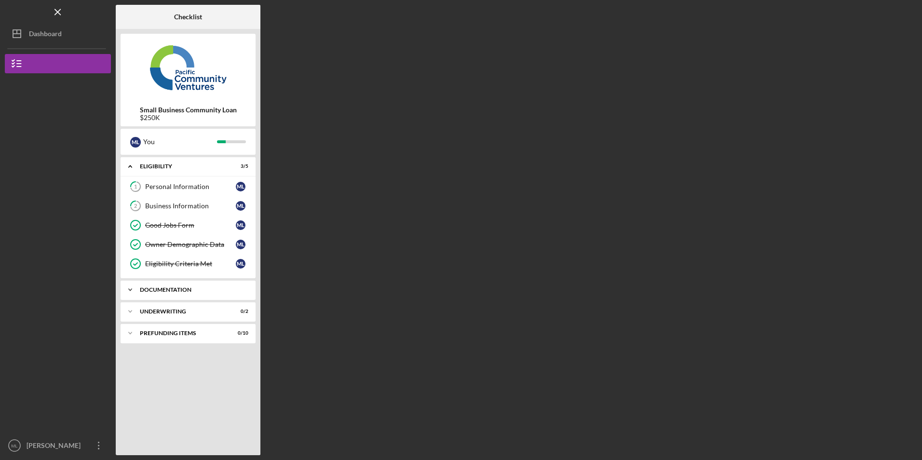
click at [174, 291] on div "Documentation" at bounding box center [192, 290] width 104 height 6
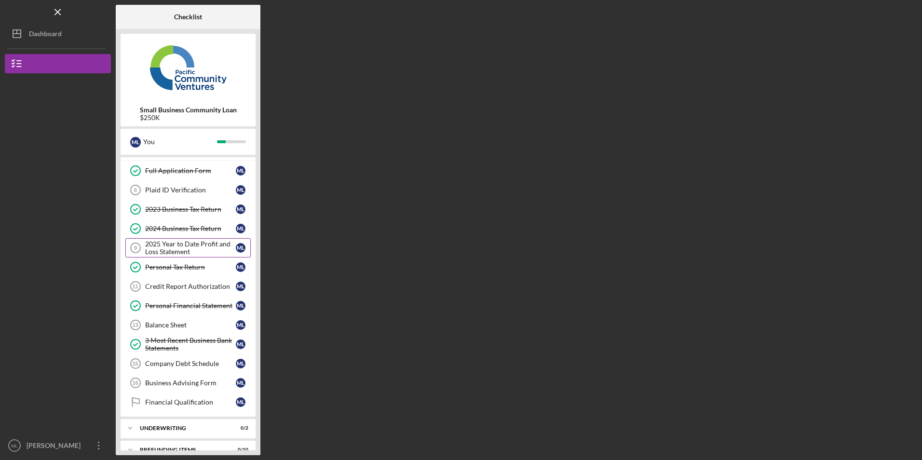
scroll to position [145, 0]
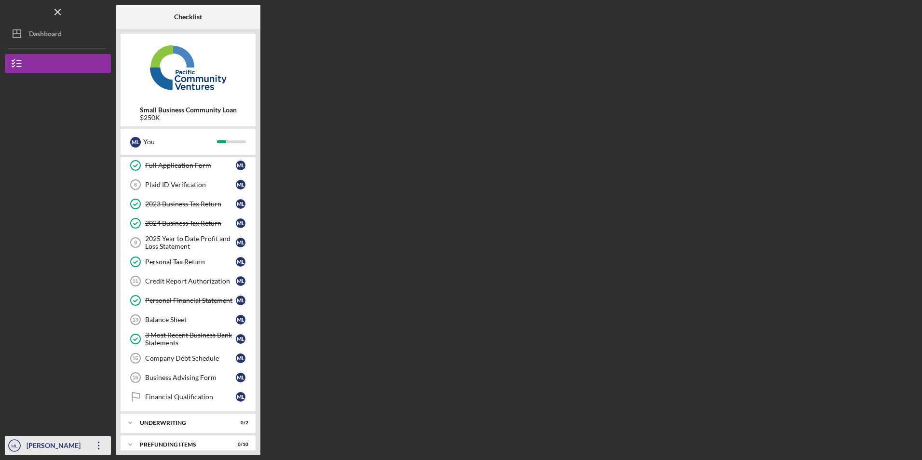
click at [99, 443] on icon "Icon/Overflow" at bounding box center [99, 446] width 24 height 24
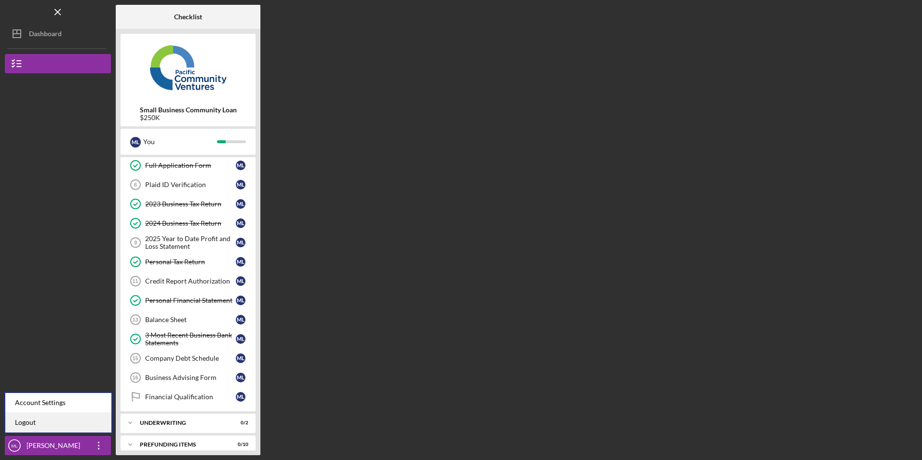
click at [86, 422] on link "Logout" at bounding box center [58, 423] width 106 height 20
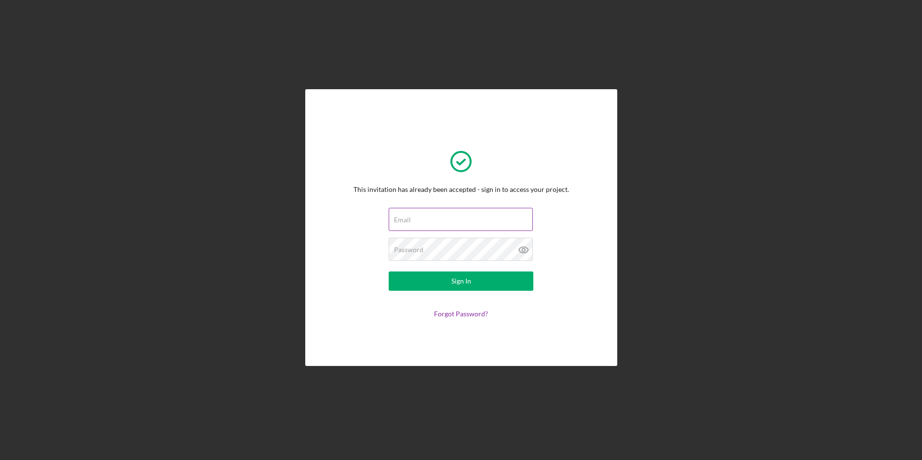
type input "[EMAIL_ADDRESS][DOMAIN_NAME]"
drag, startPoint x: 494, startPoint y: 225, endPoint x: 336, endPoint y: 219, distance: 157.8
click at [336, 219] on div "This invitation has already been accepted - sign in to access your project. Ema…" at bounding box center [461, 227] width 264 height 229
click at [360, 217] on div "This invitation has already been accepted - sign in to access your project. Ema…" at bounding box center [462, 227] width 216 height 180
drag, startPoint x: 484, startPoint y: 222, endPoint x: 357, endPoint y: 220, distance: 126.9
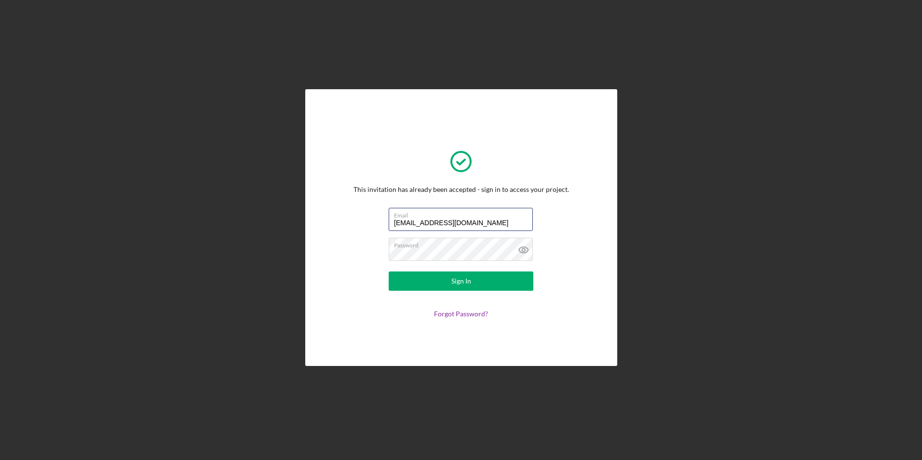
click at [358, 220] on div "This invitation has already been accepted - sign in to access your project. Ema…" at bounding box center [462, 227] width 216 height 180
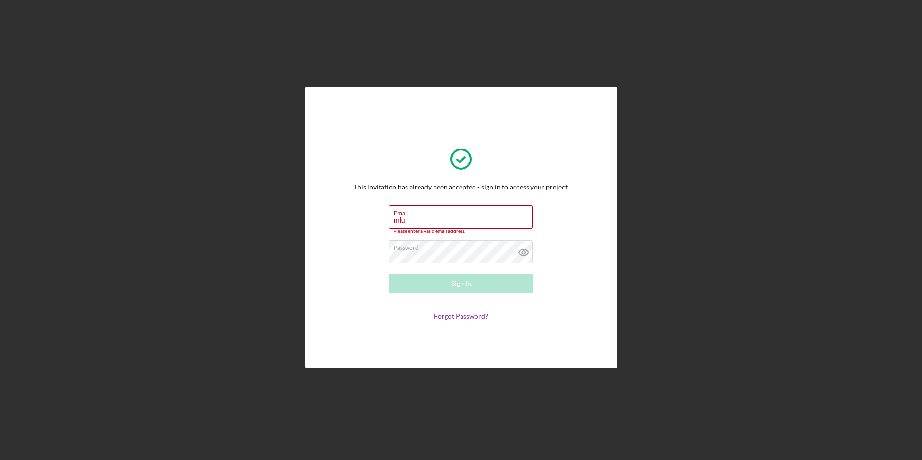
type input "[EMAIL_ADDRESS][DOMAIN_NAME]"
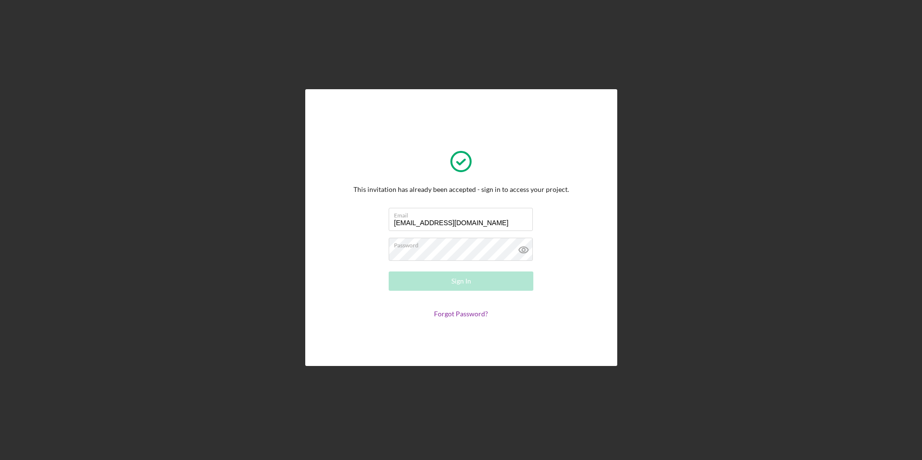
click at [351, 260] on div "This invitation has already been accepted - sign in to access your project. Ema…" at bounding box center [461, 227] width 264 height 229
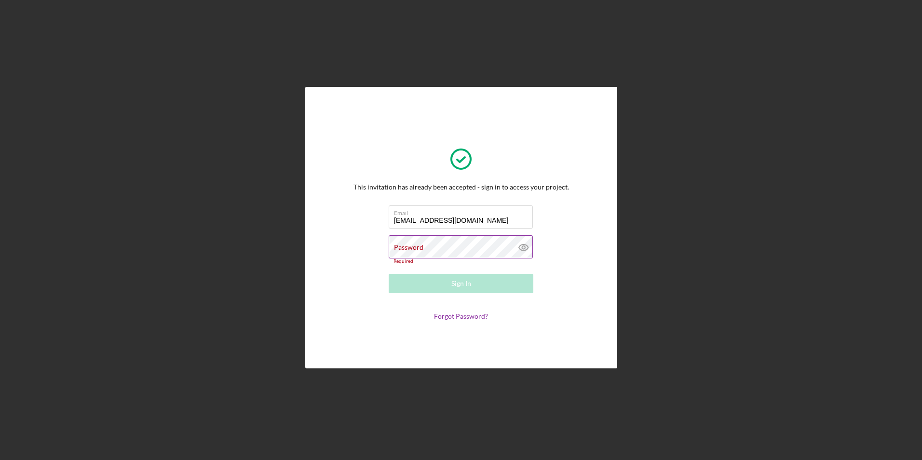
click at [412, 251] on label "Password" at bounding box center [408, 248] width 29 height 8
click at [367, 276] on form "Email [EMAIL_ADDRESS][DOMAIN_NAME] Password Required Sign In Forgot Password?" at bounding box center [461, 263] width 193 height 115
click at [326, 205] on div "This invitation has already been accepted - sign in to access your project. Ema…" at bounding box center [461, 228] width 312 height 282
click at [397, 250] on label "Password" at bounding box center [408, 248] width 29 height 8
click at [452, 317] on link "Forgot Password?" at bounding box center [461, 316] width 54 height 8
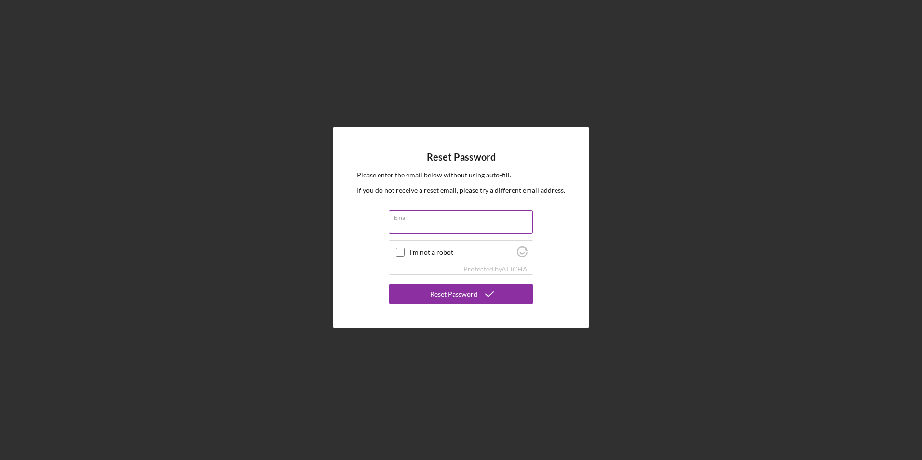
click at [441, 227] on input "Email" at bounding box center [461, 221] width 144 height 23
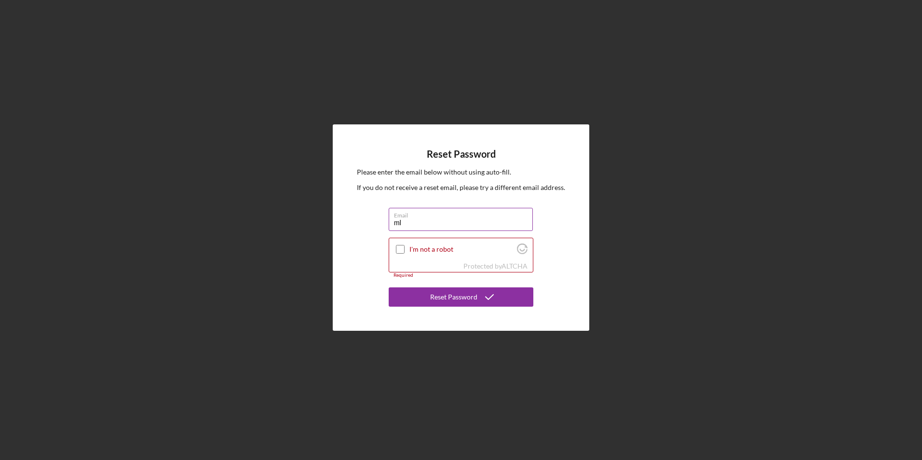
type input "[EMAIL_ADDRESS][DOMAIN_NAME]"
click at [398, 249] on input "I'm not a robot" at bounding box center [400, 249] width 9 height 9
checkbox input "true"
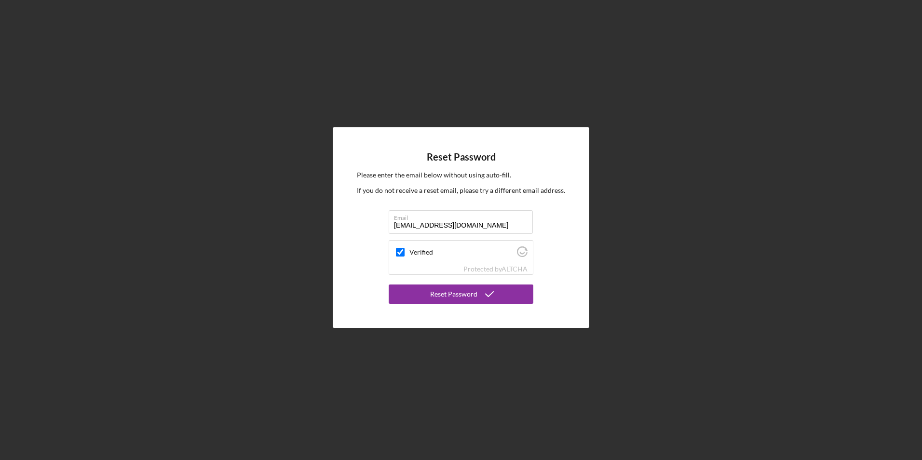
click at [356, 248] on div "Reset Password Please enter the email below without using auto-fill. If you do …" at bounding box center [461, 227] width 257 height 201
click at [432, 294] on div "Reset Password" at bounding box center [453, 294] width 47 height 19
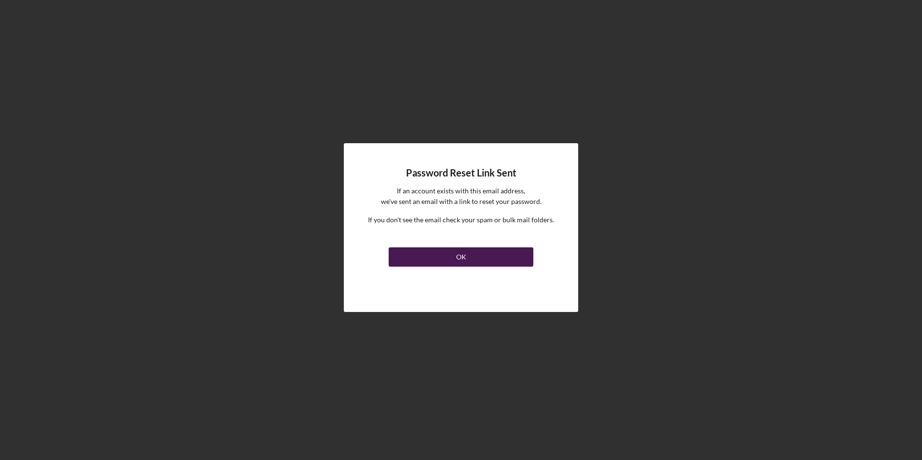
click at [428, 257] on button "OK" at bounding box center [461, 256] width 145 height 19
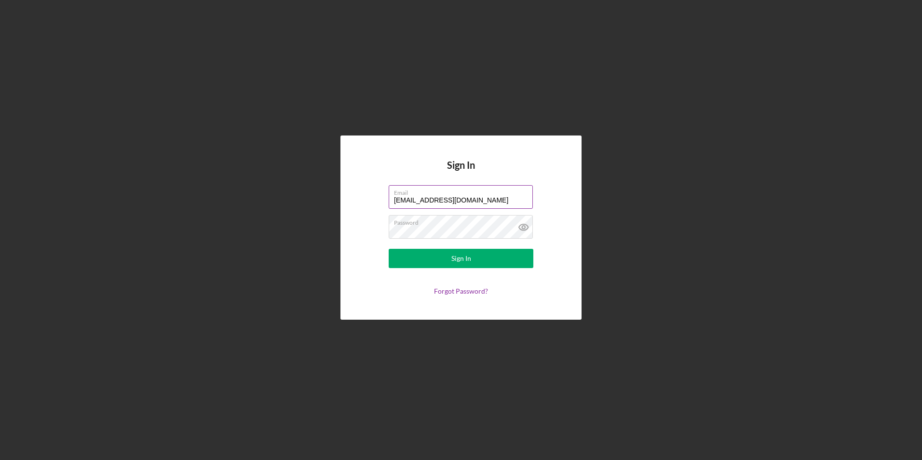
click at [485, 196] on label "Email" at bounding box center [463, 191] width 139 height 11
click at [485, 196] on input "[EMAIL_ADDRESS][DOMAIN_NAME]" at bounding box center [461, 196] width 144 height 23
click at [480, 202] on input "[EMAIL_ADDRESS][DOMAIN_NAME]" at bounding box center [461, 196] width 144 height 23
click at [296, 135] on div "Sign In Email [EMAIL_ADDRESS][DOMAIN_NAME] Password Sign In Forgot Password?" at bounding box center [461, 227] width 913 height 455
drag, startPoint x: 481, startPoint y: 200, endPoint x: 384, endPoint y: 201, distance: 97.0
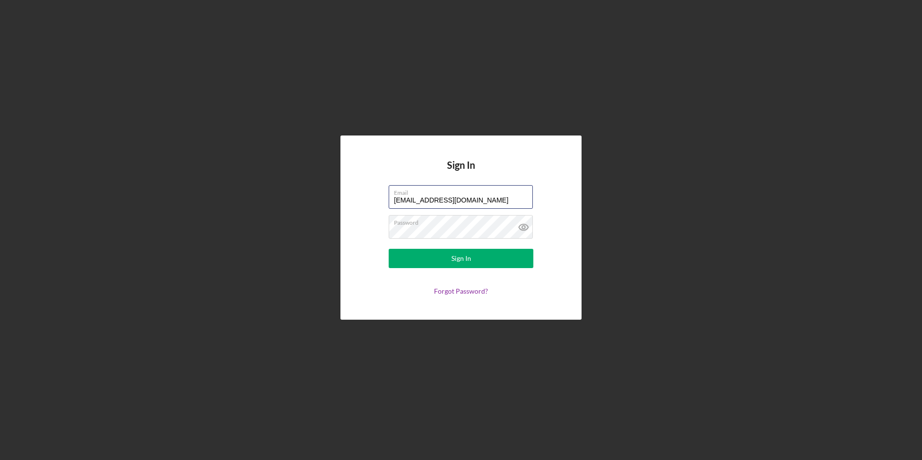
click at [384, 201] on form "Email [EMAIL_ADDRESS][DOMAIN_NAME] Password Sign In Forgot Password?" at bounding box center [461, 240] width 193 height 110
type input "[EMAIL_ADDRESS][DOMAIN_NAME]"
click at [426, 262] on button "Sign In" at bounding box center [461, 258] width 145 height 19
